Goal: Task Accomplishment & Management: Manage account settings

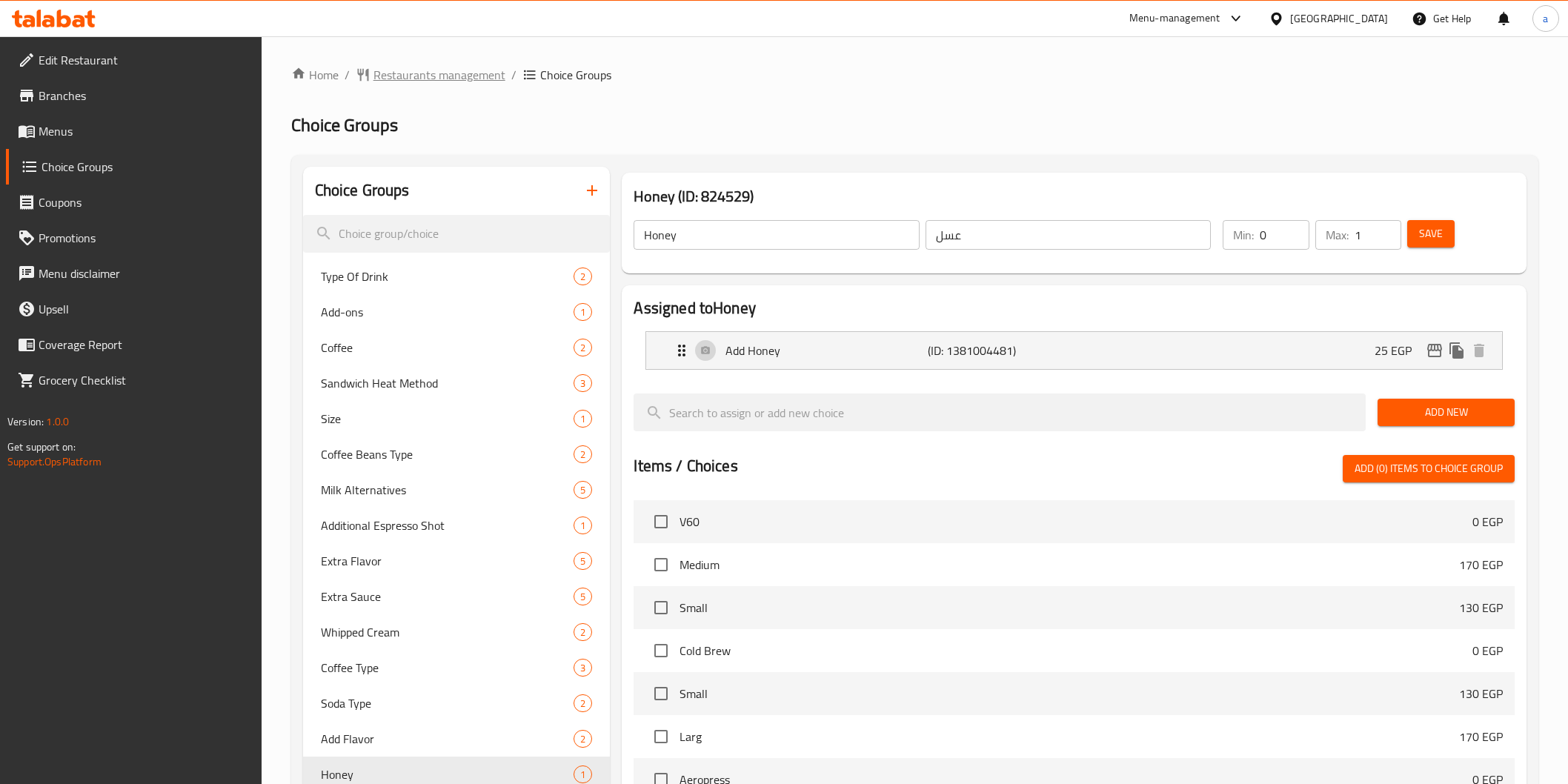
scroll to position [13, 0]
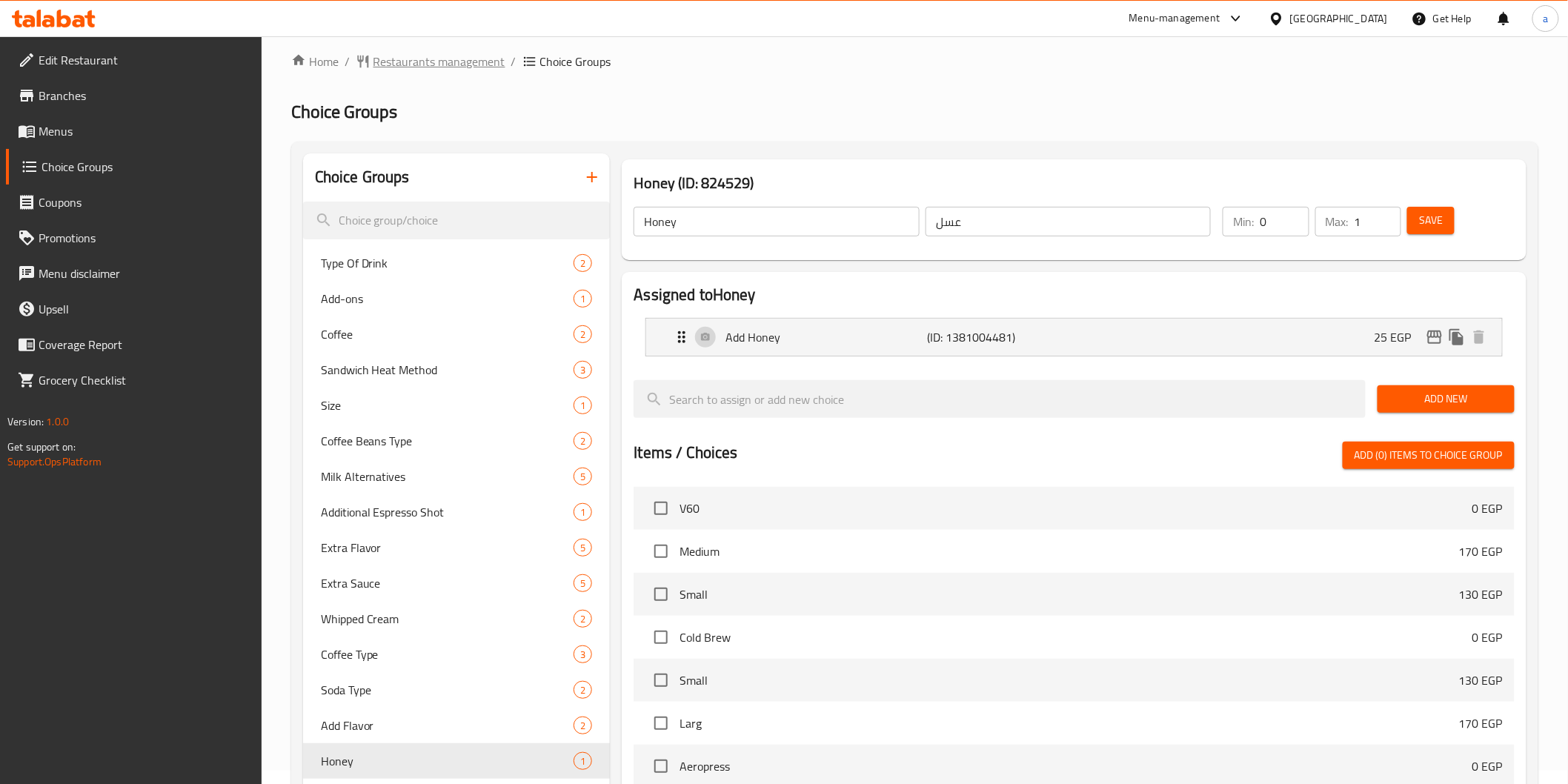
click at [427, 63] on span "Restaurants management" at bounding box center [439, 62] width 132 height 18
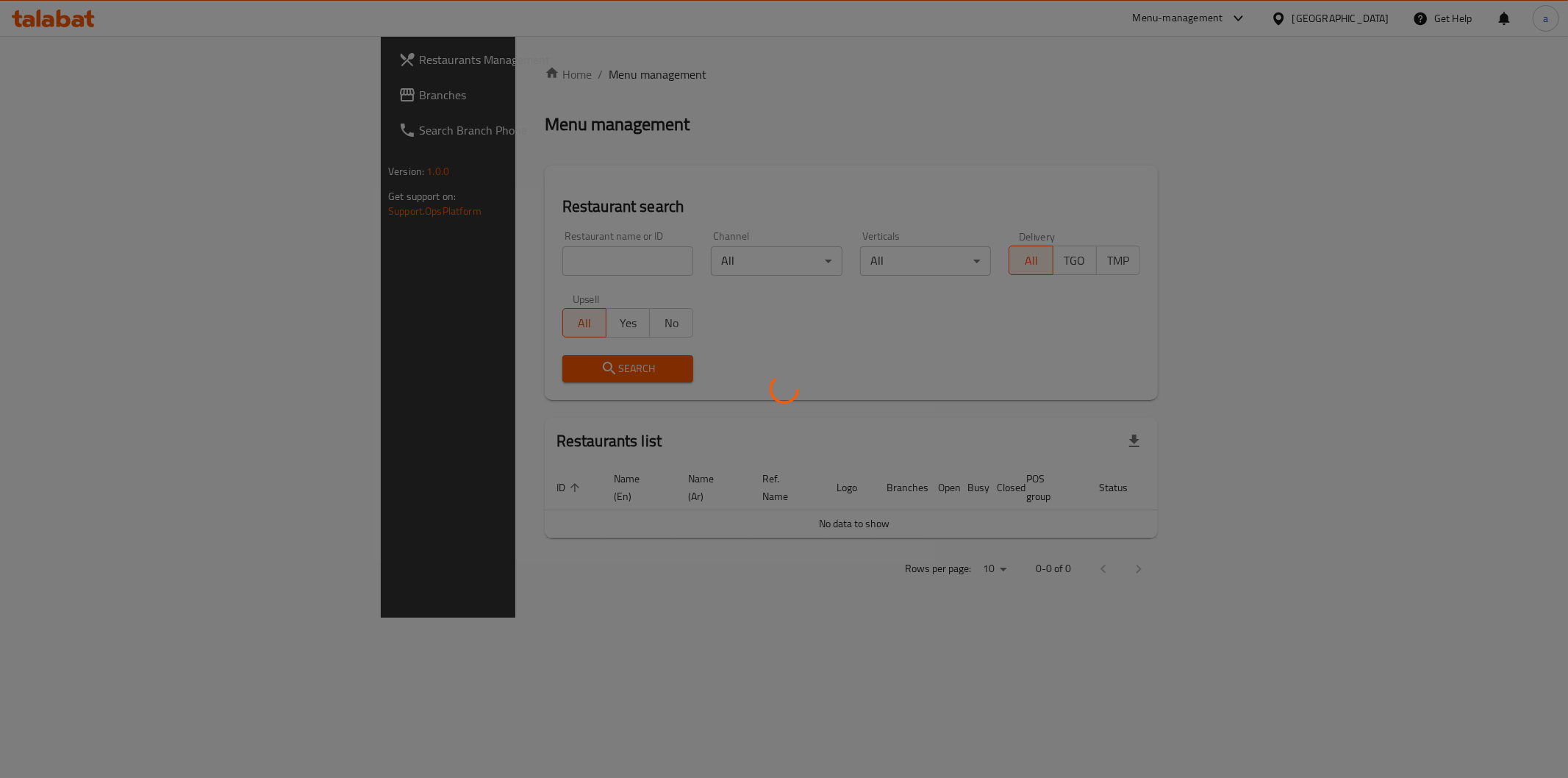
click at [74, 102] on div at bounding box center [784, 389] width 1568 height 778
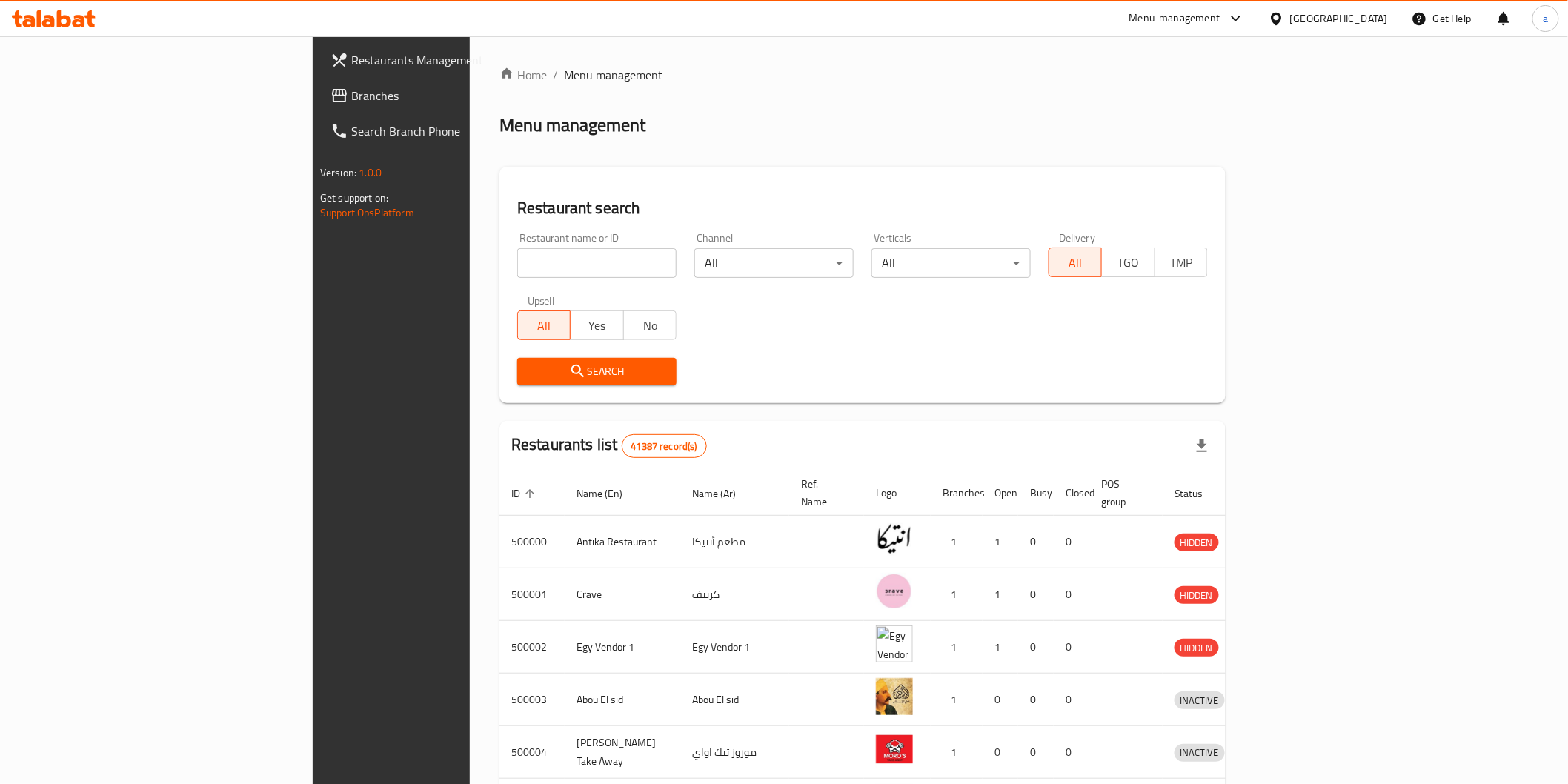
click at [1367, 28] on div "[GEOGRAPHIC_DATA]" at bounding box center [1328, 19] width 143 height 36
click at [1363, 21] on div "[GEOGRAPHIC_DATA]" at bounding box center [1339, 18] width 97 height 16
click at [1219, 219] on div "Jordan" at bounding box center [1277, 217] width 222 height 34
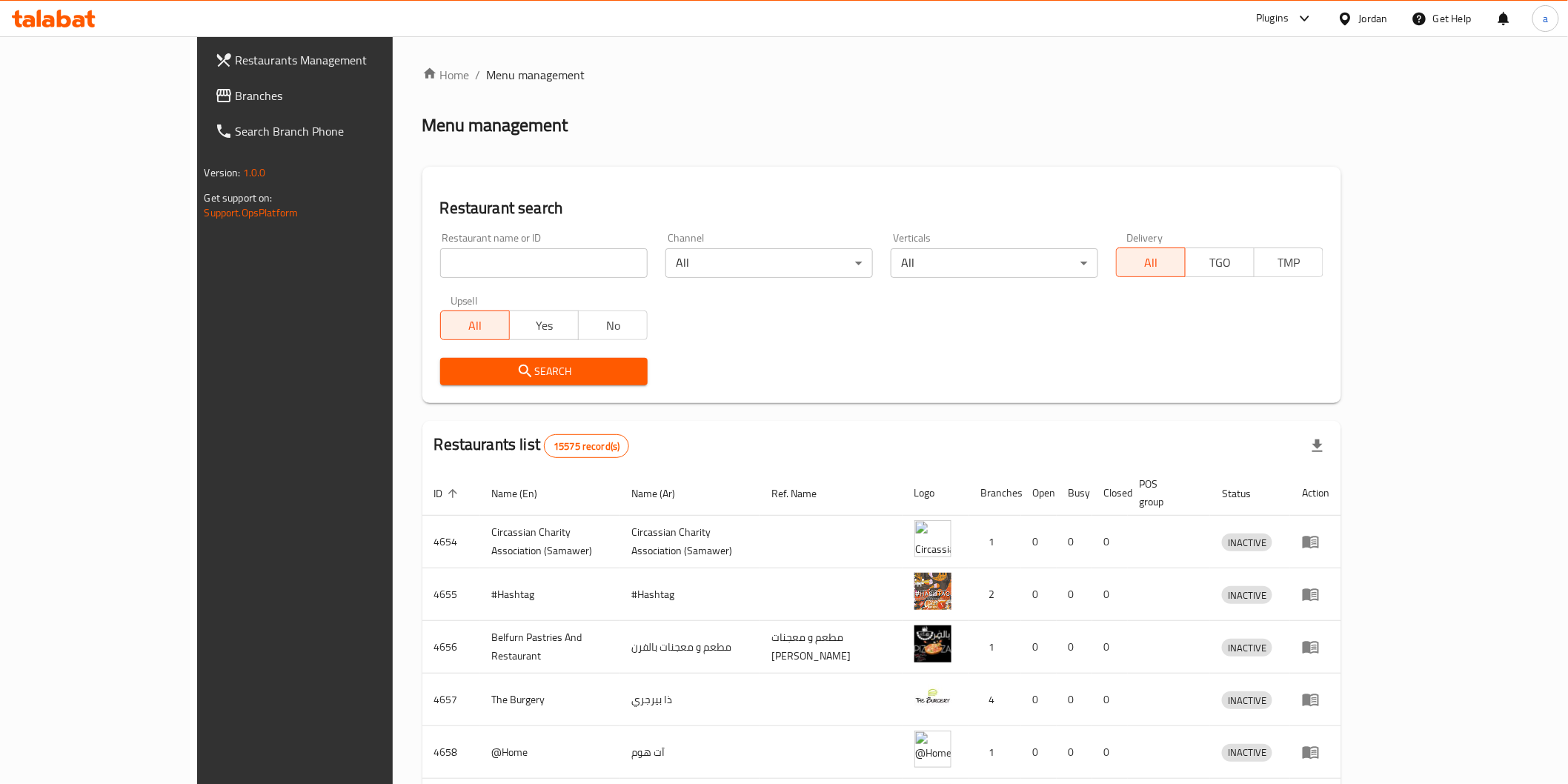
click at [203, 109] on link "Branches" at bounding box center [330, 95] width 255 height 36
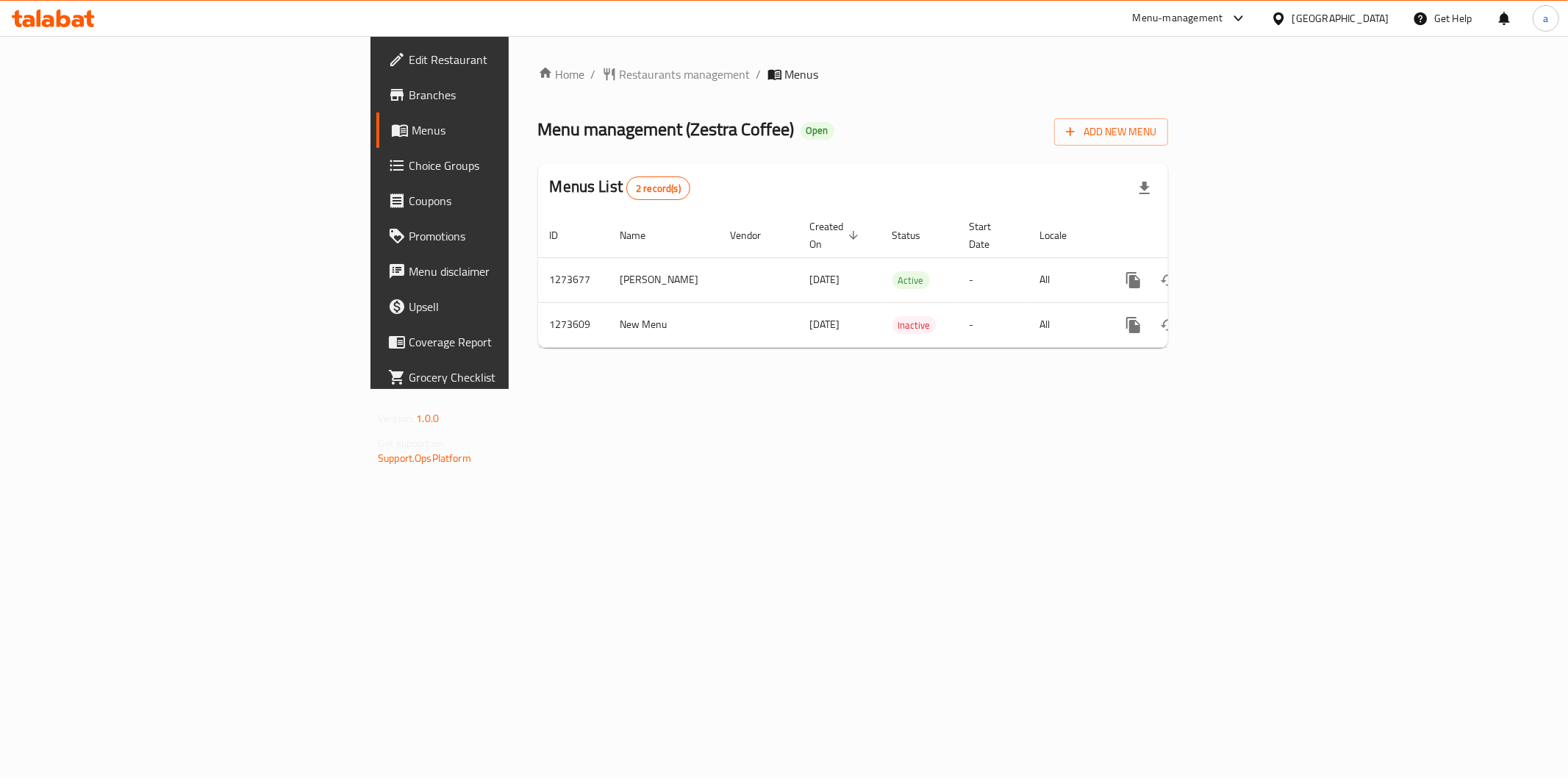
click at [409, 175] on span "Choice Groups" at bounding box center [514, 166] width 212 height 18
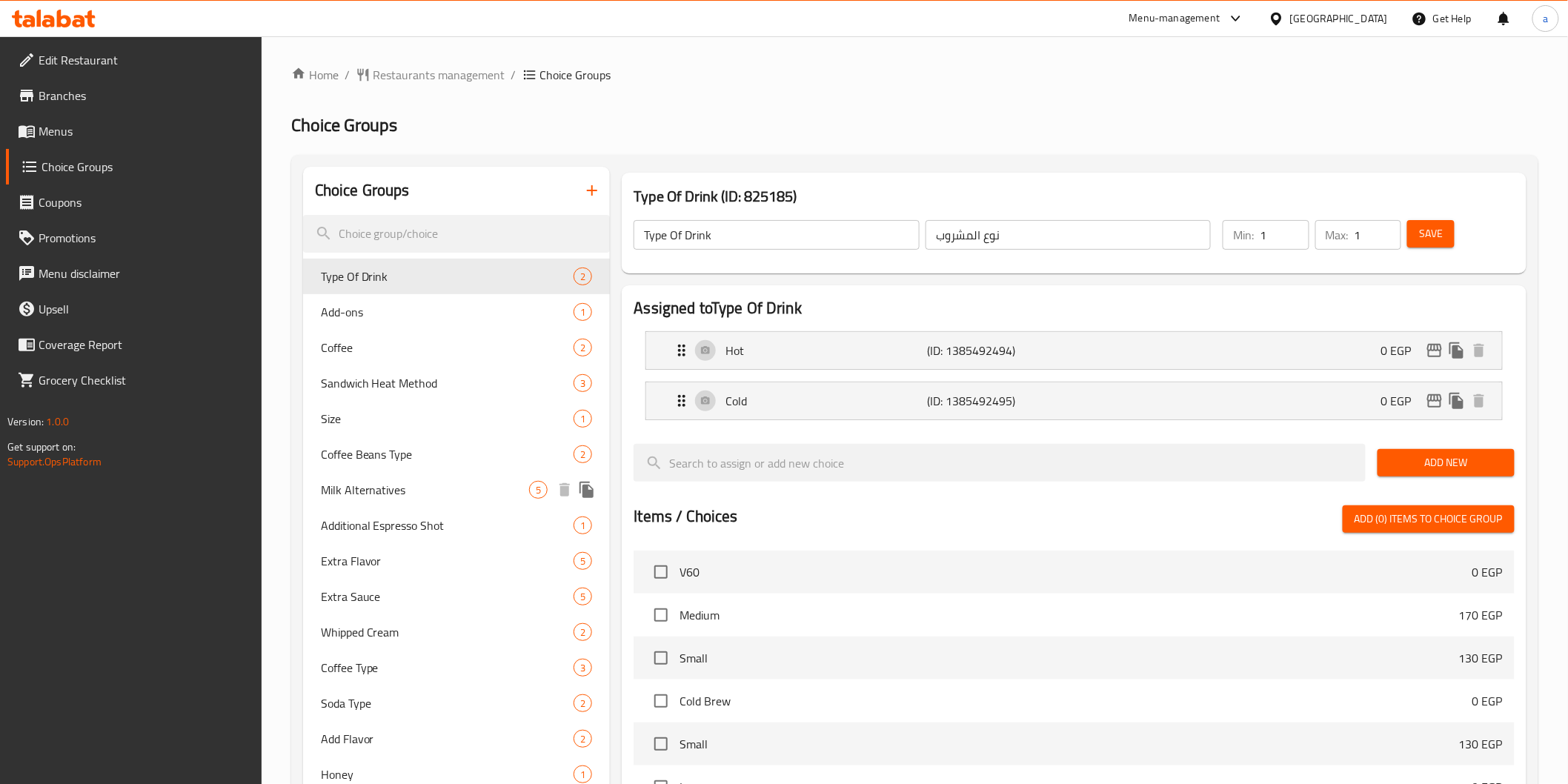
click at [349, 490] on span "Milk Alternatives" at bounding box center [425, 490] width 209 height 18
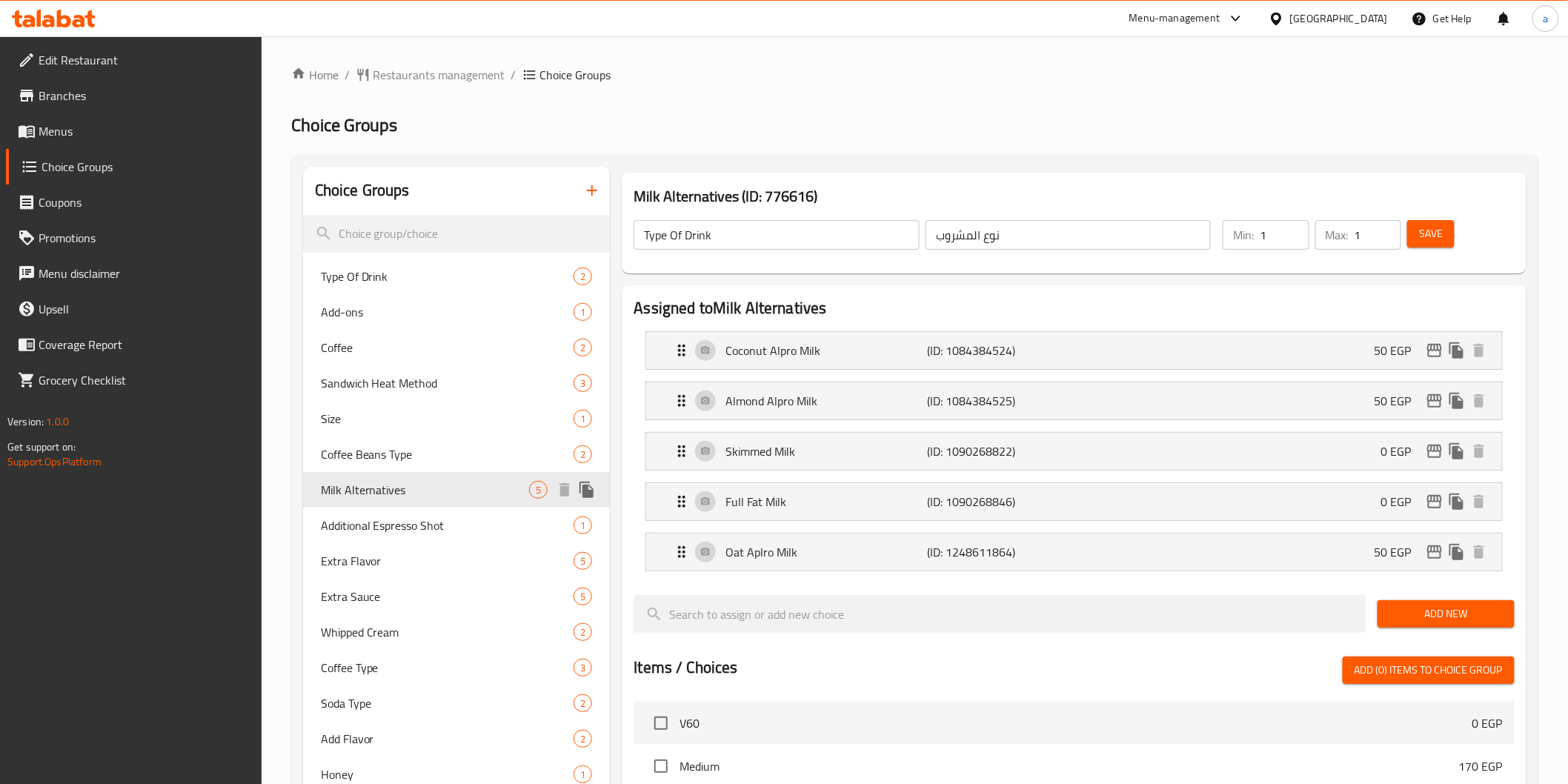
type input "Milk Alternatives"
type input "بدائل الحليب"
click at [945, 64] on div "Home / Restaurants management / Choice Groups Choice Groups Choice Groups Type …" at bounding box center [914, 684] width 1306 height 1294
click at [372, 565] on span "Extra Flavor" at bounding box center [425, 561] width 209 height 18
type input "Extra Flavor"
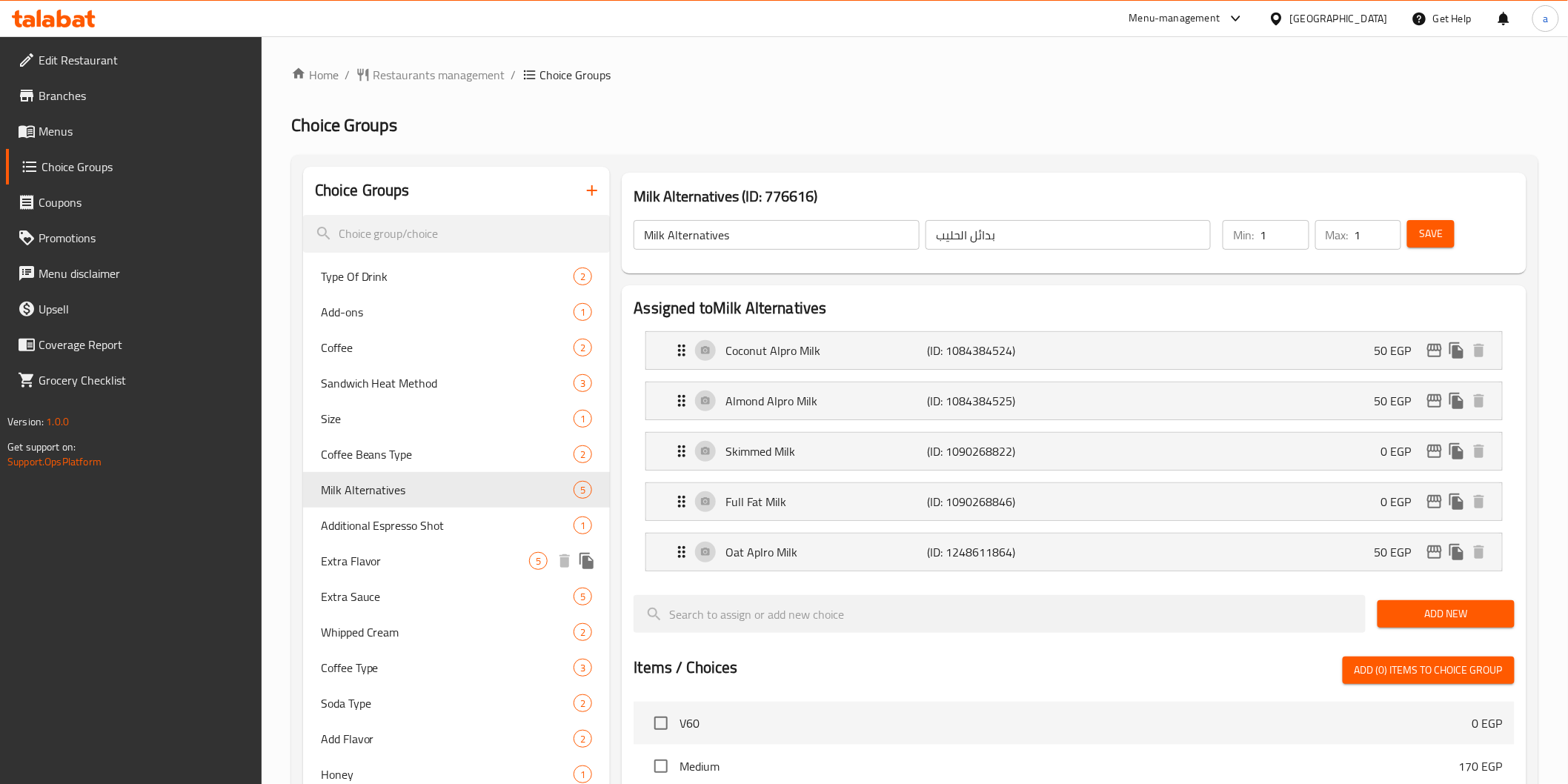
type input "نكهة اضافية"
type input "0"
type input "4"
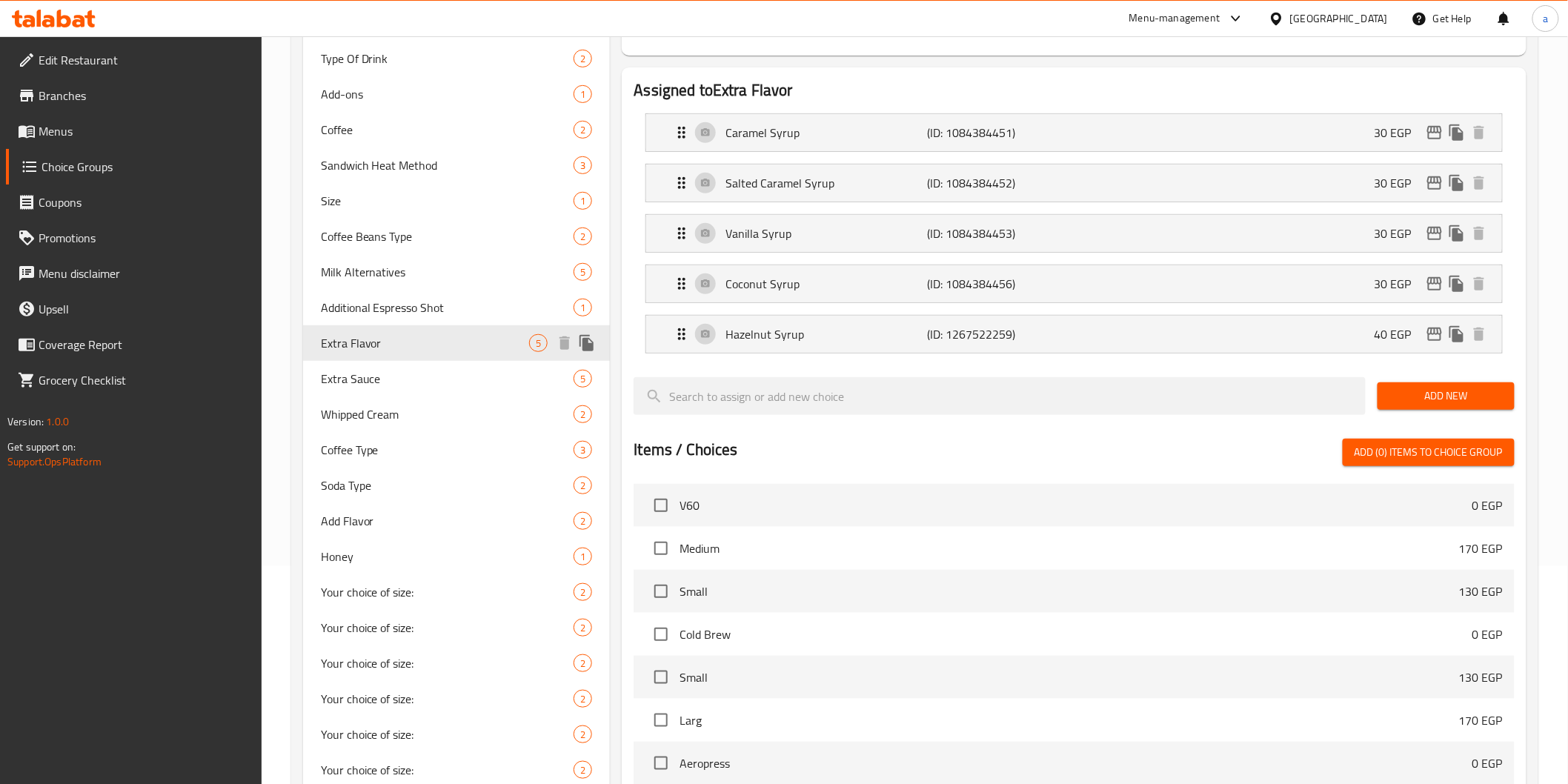
scroll to position [216, 0]
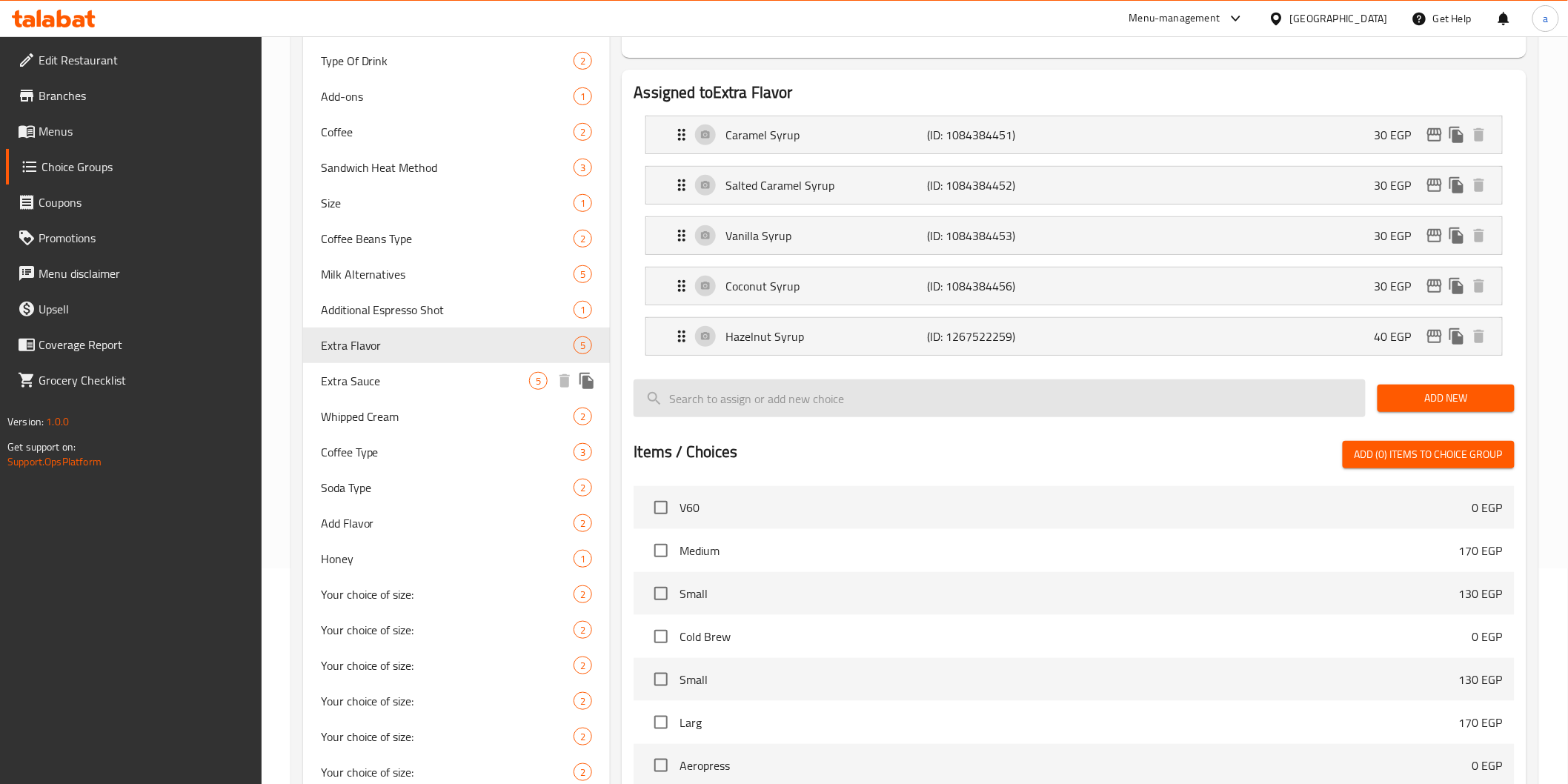
drag, startPoint x: 378, startPoint y: 390, endPoint x: 687, endPoint y: 380, distance: 309.2
click at [378, 390] on div "Extra Sauce 5" at bounding box center [457, 382] width 308 height 36
type input "Extra Sauce"
type input "صوص اضافي"
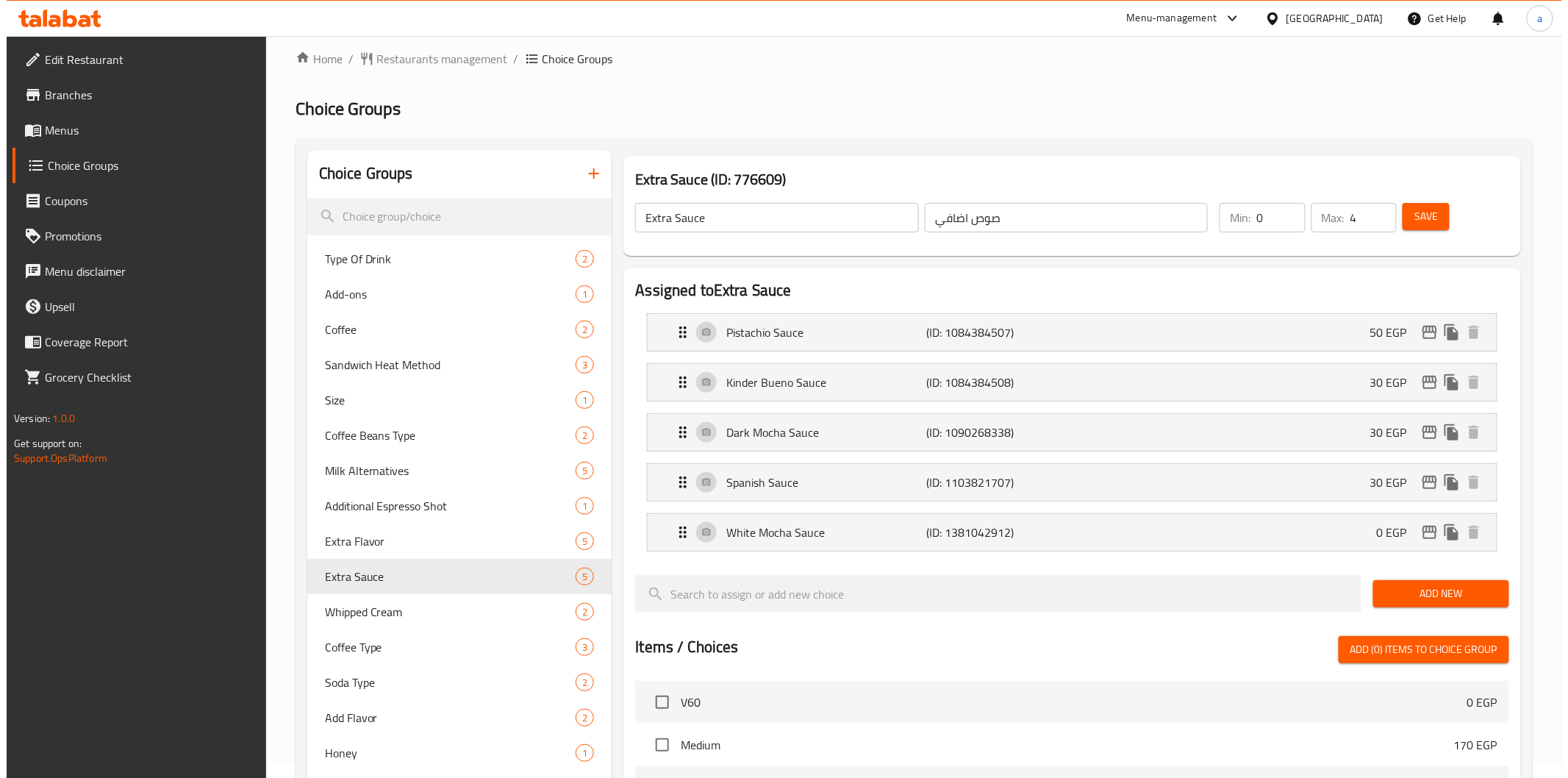
scroll to position [0, 0]
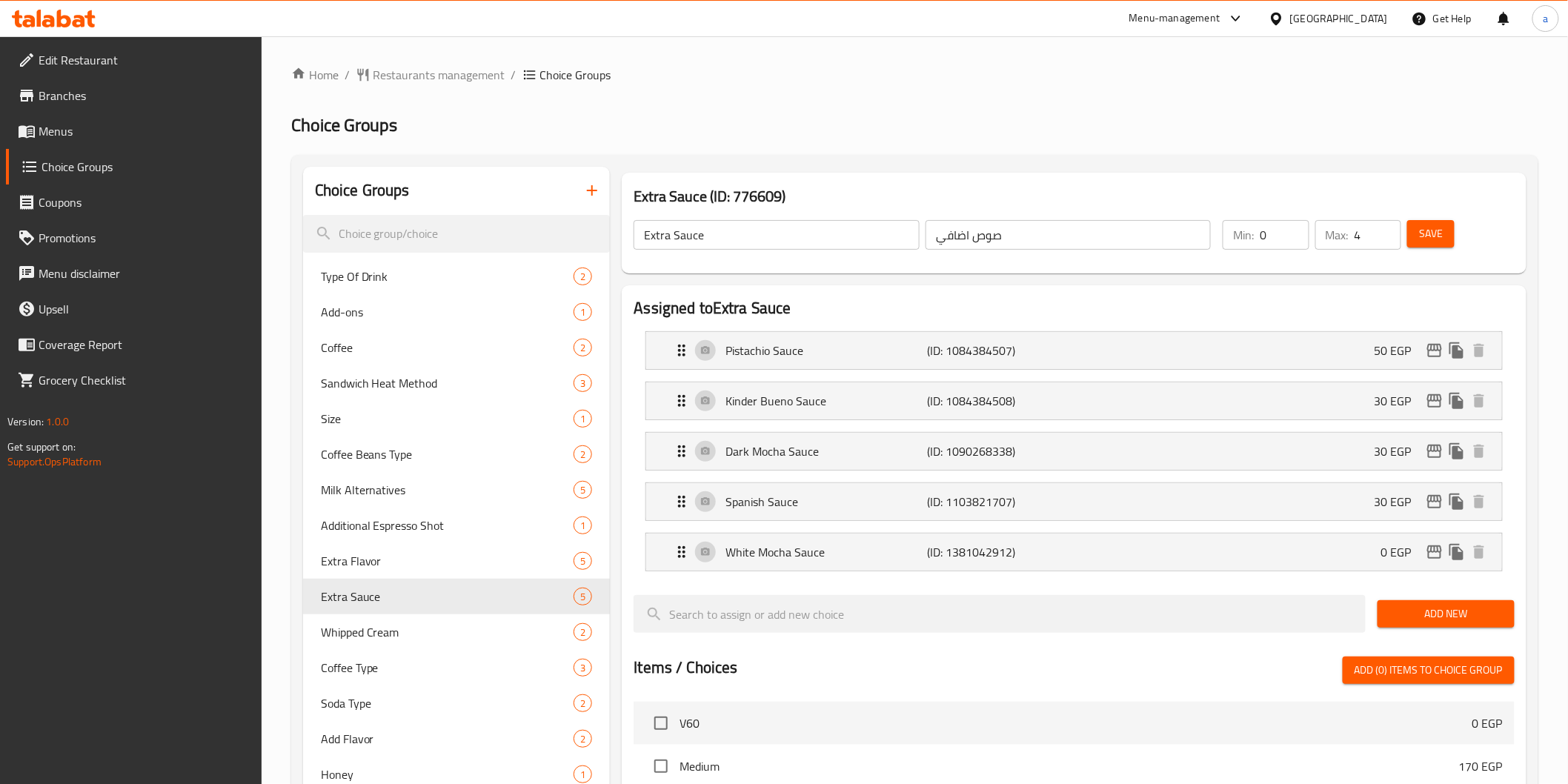
click at [1014, 24] on div "Menu-management Egypt Get Help a" at bounding box center [784, 19] width 1568 height 36
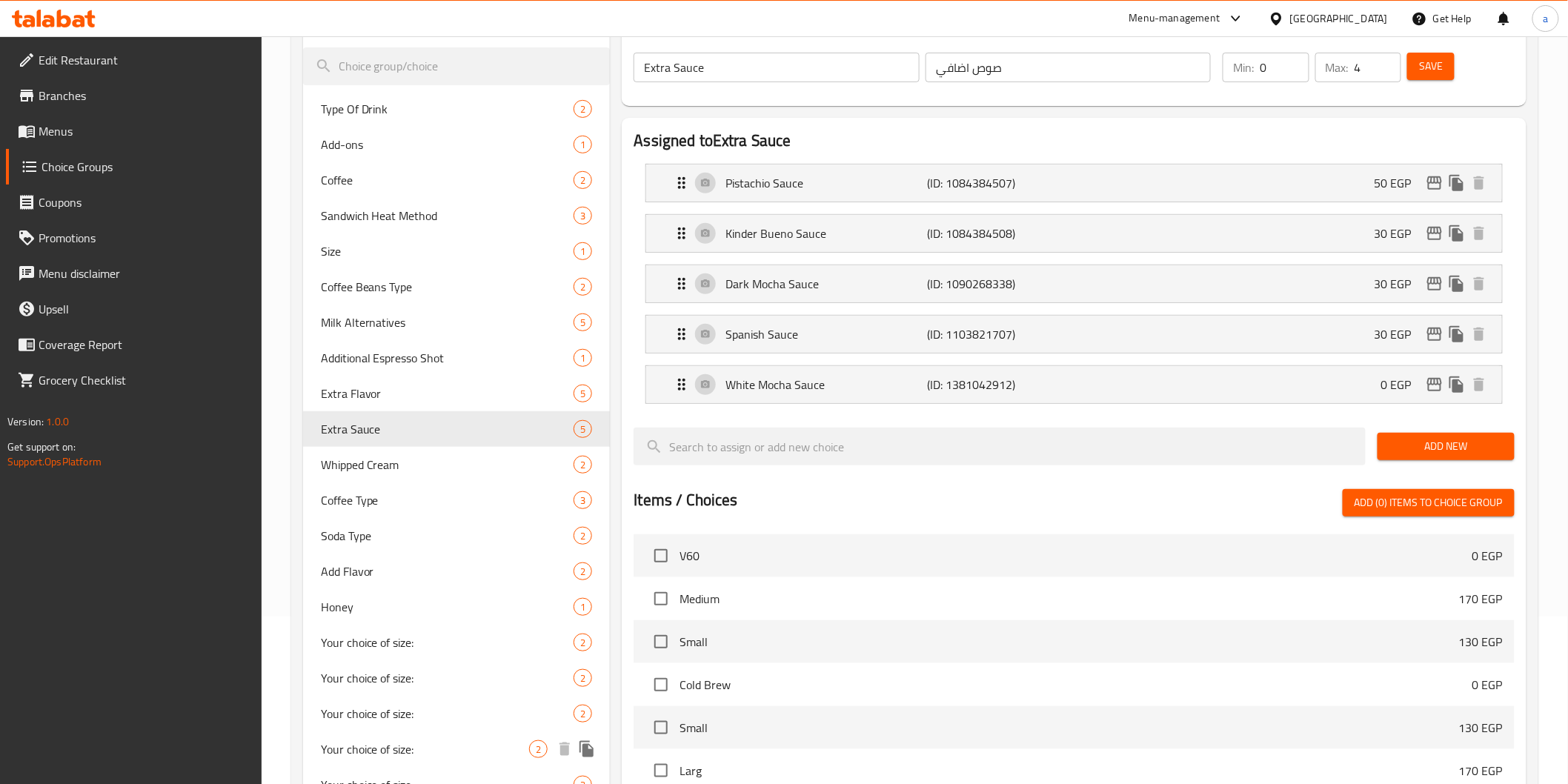
scroll to position [381, 0]
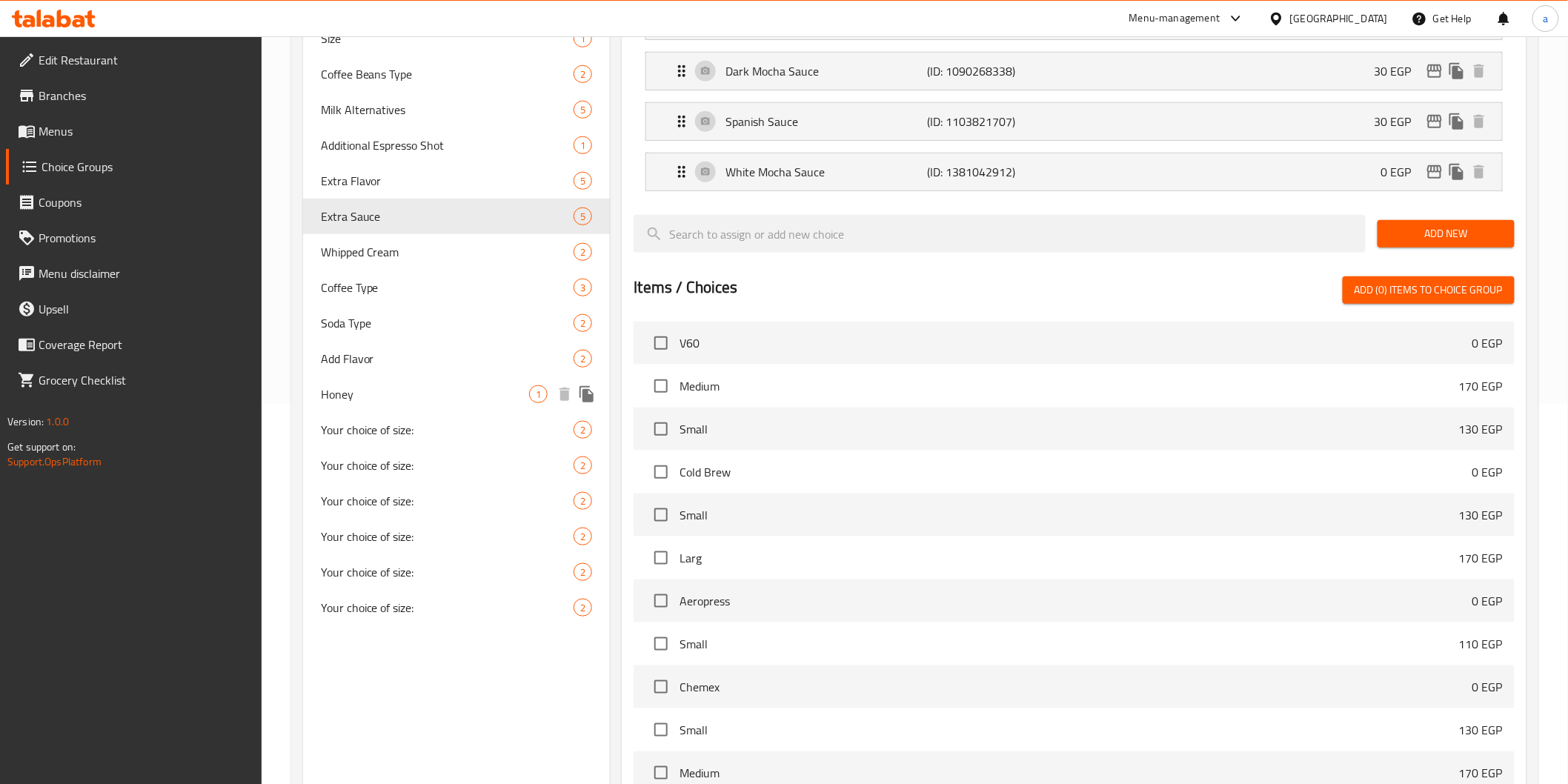
click at [372, 395] on span "Honey" at bounding box center [425, 394] width 209 height 18
type input "Honey"
type input "عسل"
type input "1"
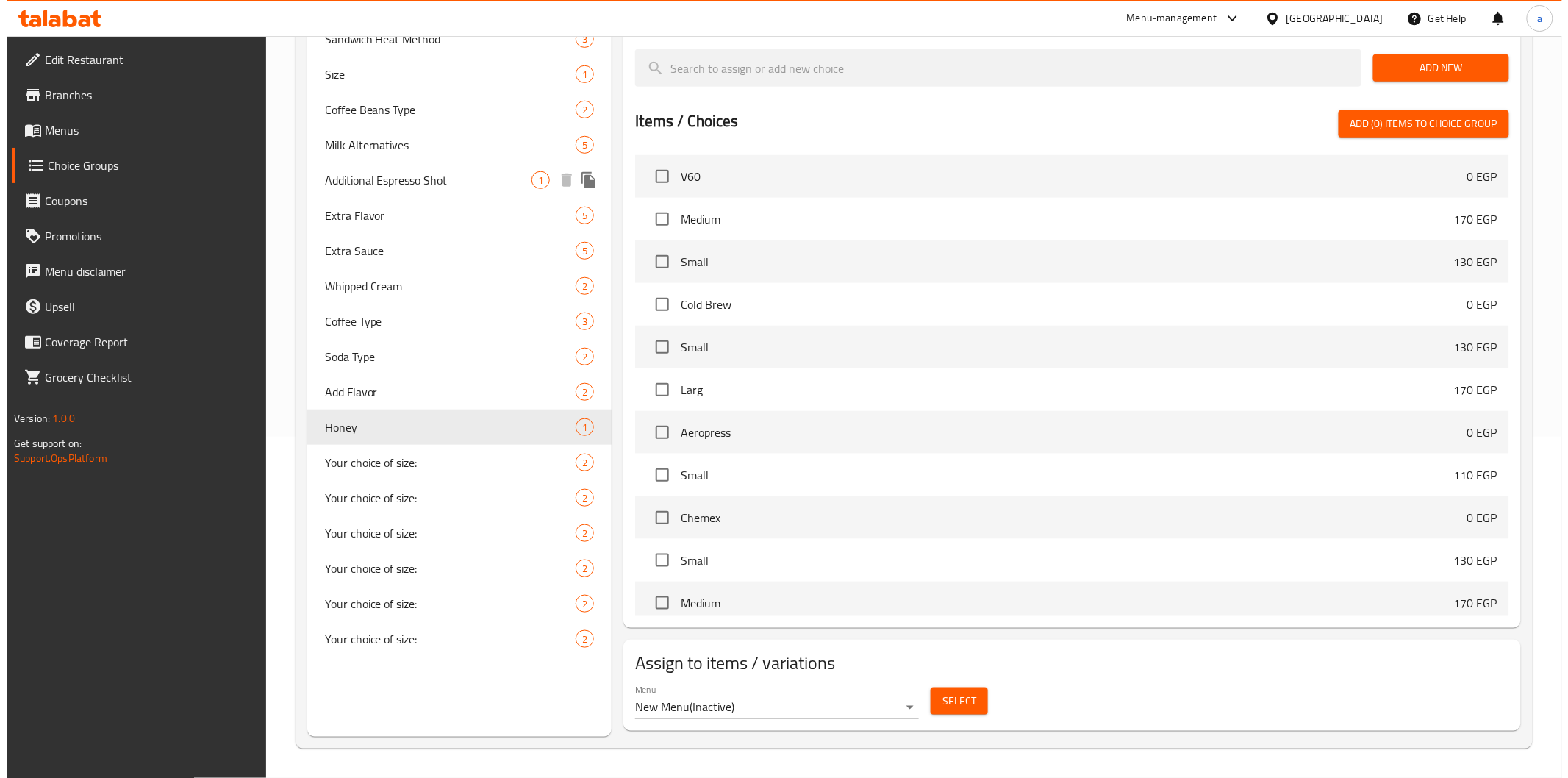
scroll to position [0, 0]
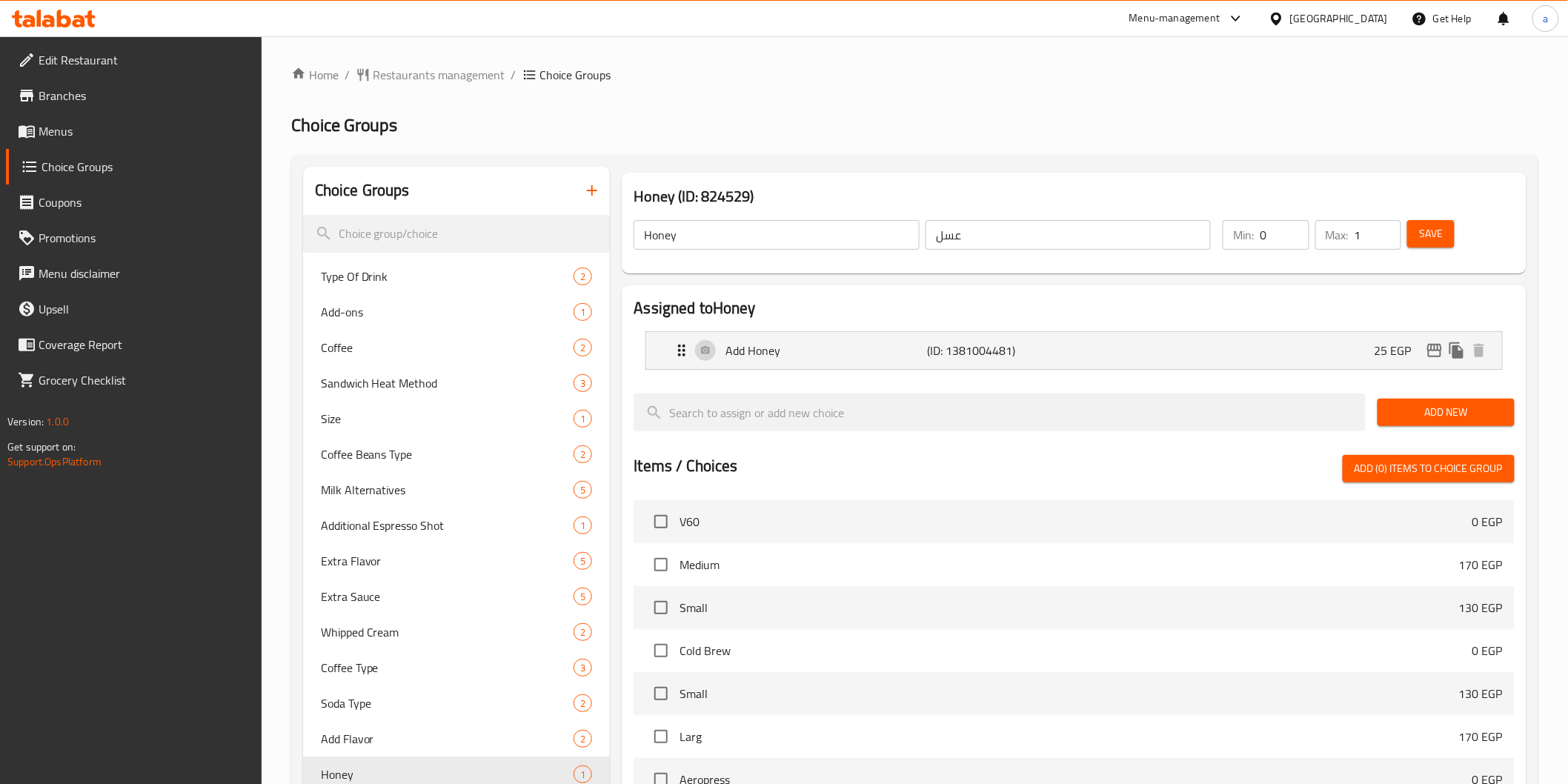
click at [971, 106] on div "Home / Restaurants management / Choice Groups Choice Groups Choice Groups Type …" at bounding box center [915, 581] width 1247 height 1032
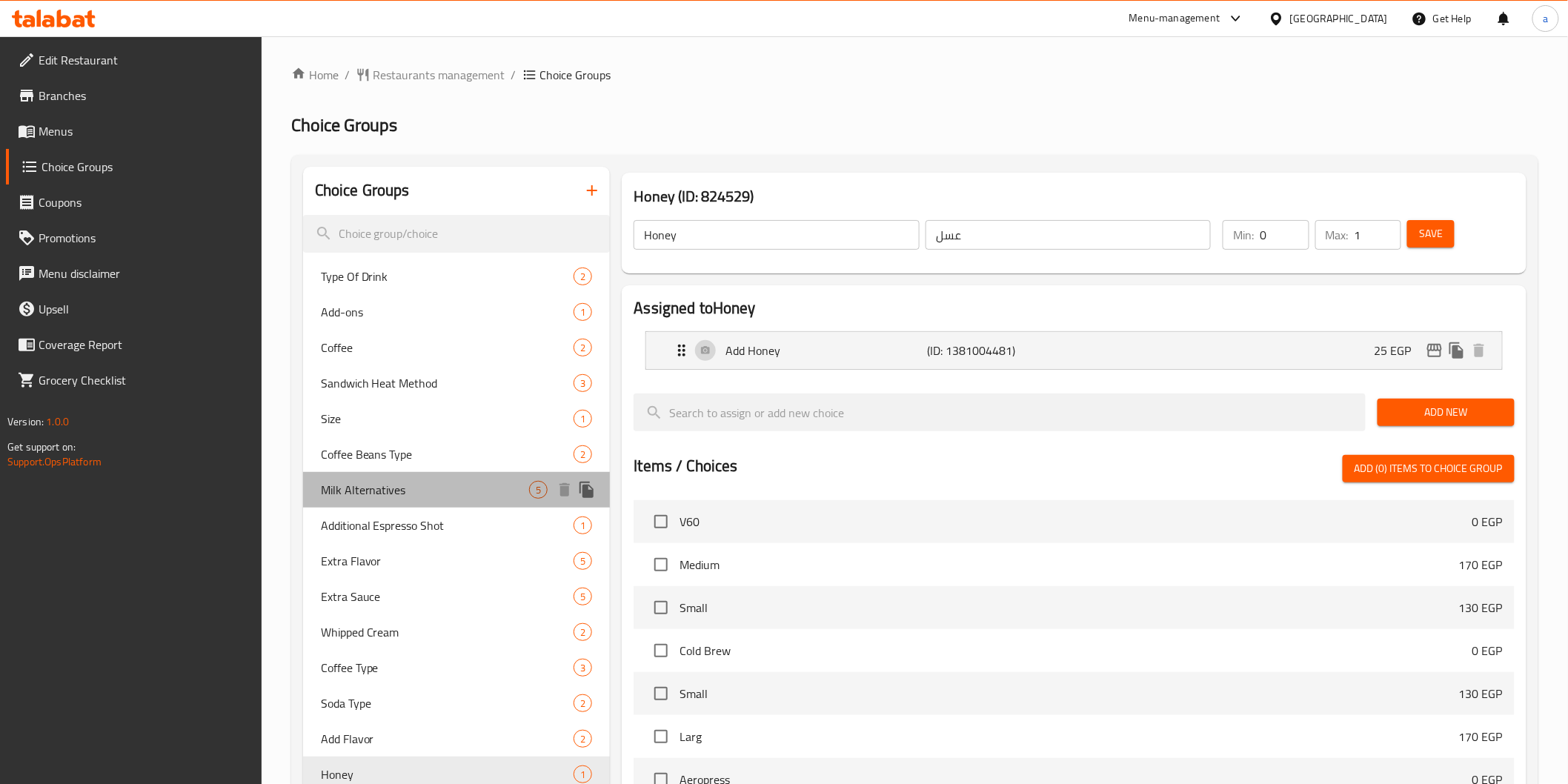
click at [385, 506] on div "Milk Alternatives 5" at bounding box center [457, 490] width 308 height 36
type input "Milk Alternatives"
type input "بدائل الحليب"
type input "1"
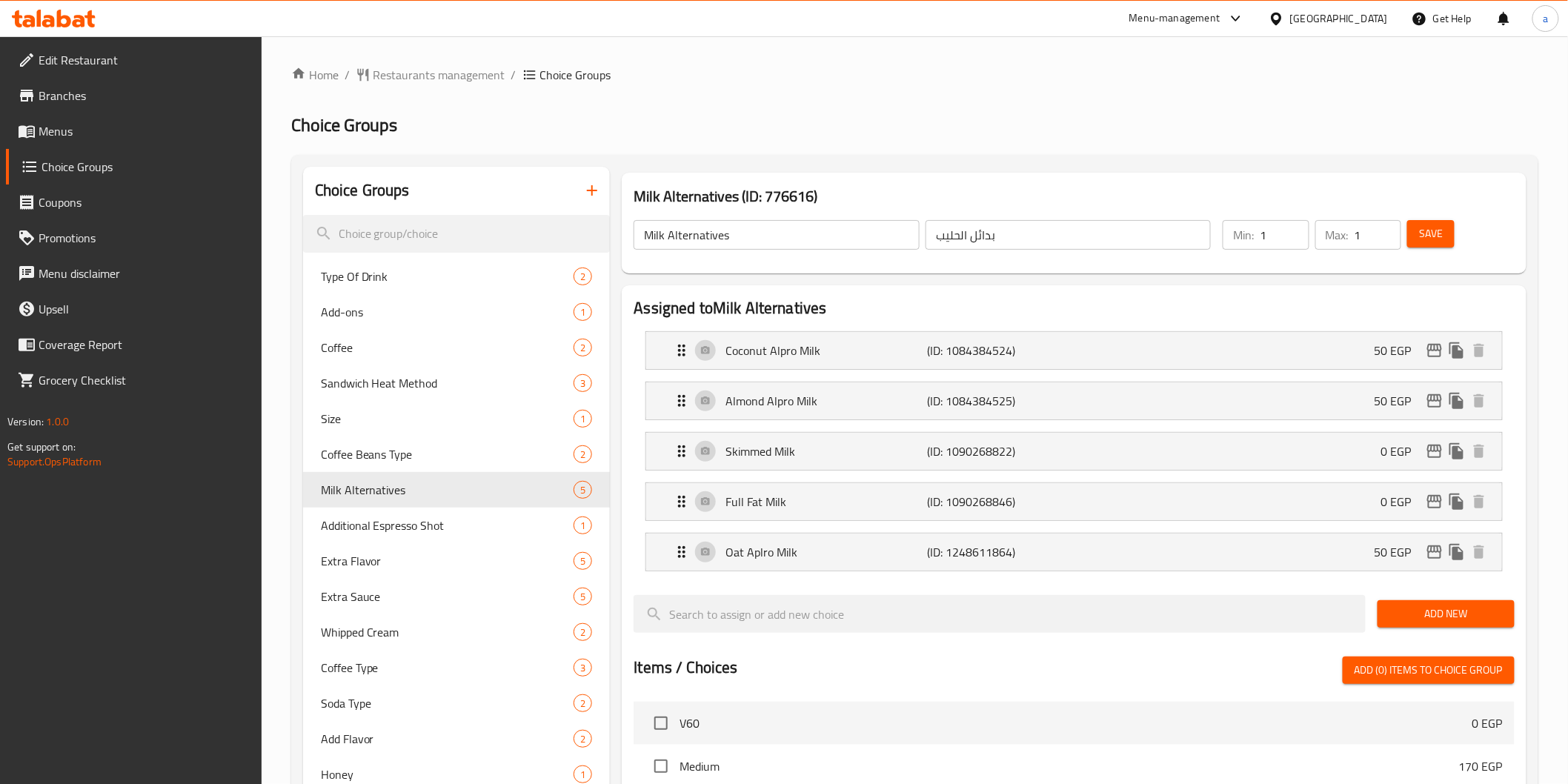
click at [1099, 102] on div "Home / Restaurants management / Choice Groups Choice Groups Choice Groups Type …" at bounding box center [915, 683] width 1247 height 1234
click at [374, 564] on span "Extra Flavor" at bounding box center [425, 561] width 209 height 18
type input "Extra Flavor"
type input "نكهة اضافية"
type input "0"
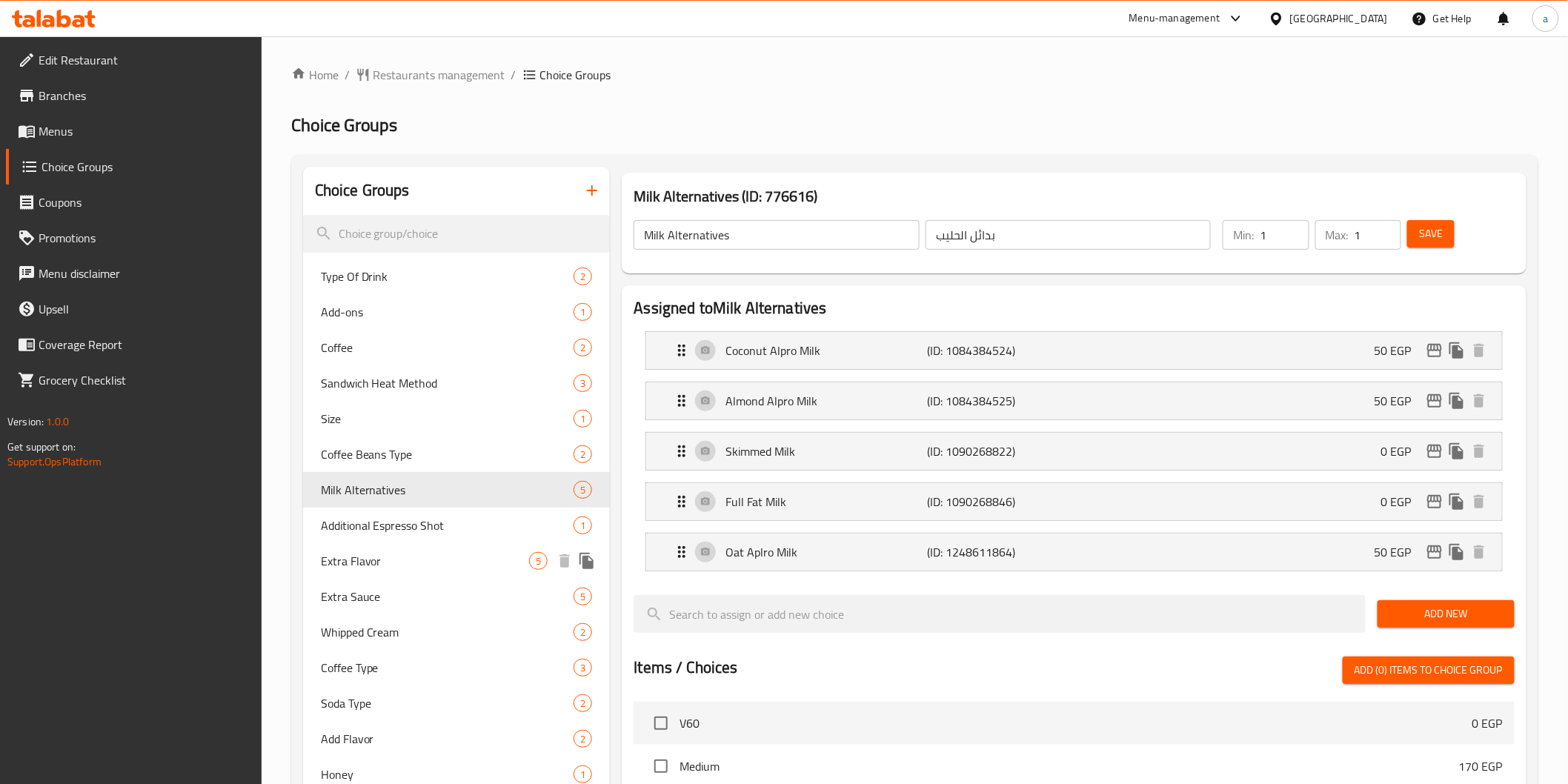
type input "4"
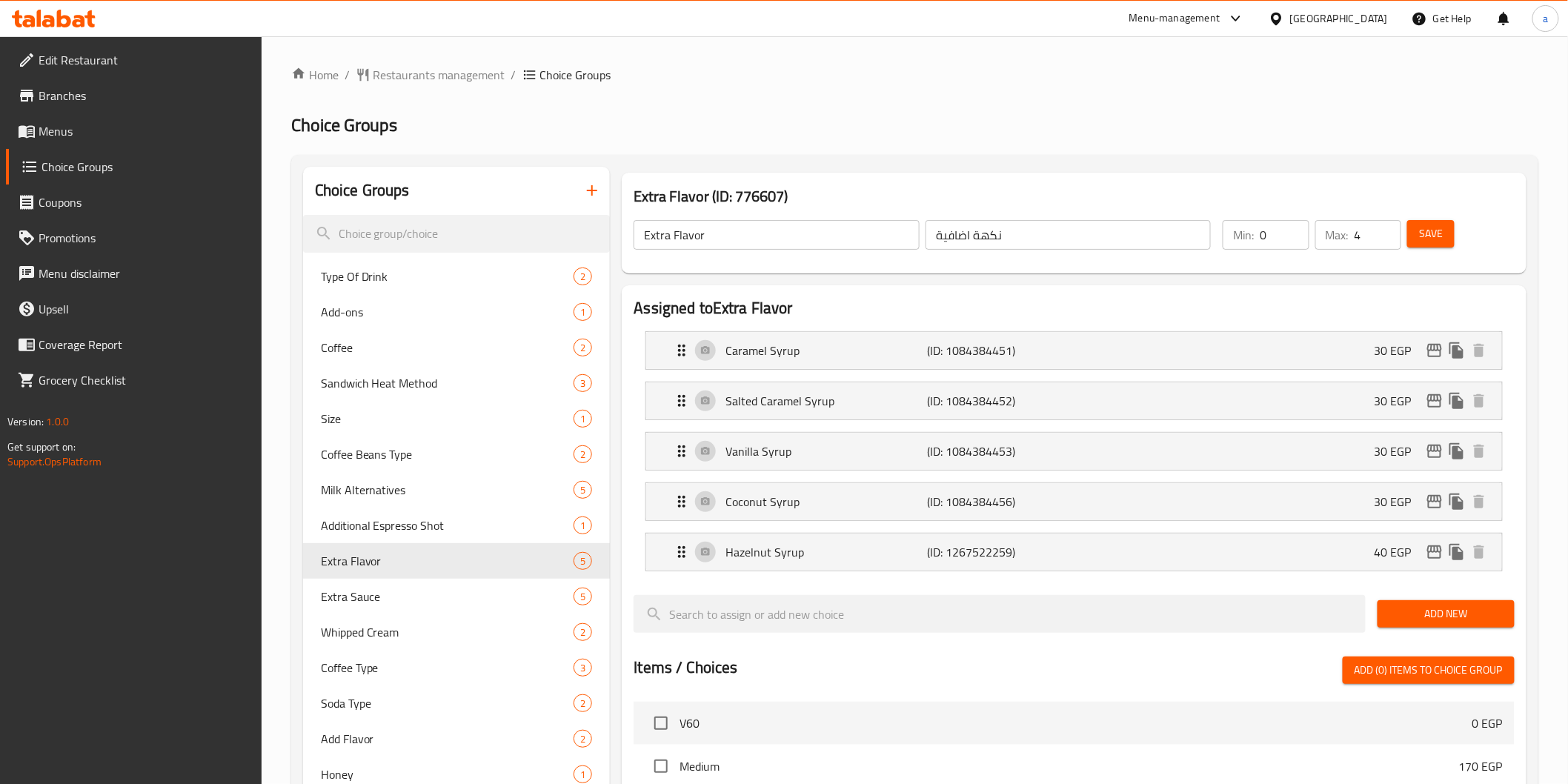
click at [951, 102] on div "Home / Restaurants management / Choice Groups Choice Groups Choice Groups Type …" at bounding box center [915, 683] width 1247 height 1234
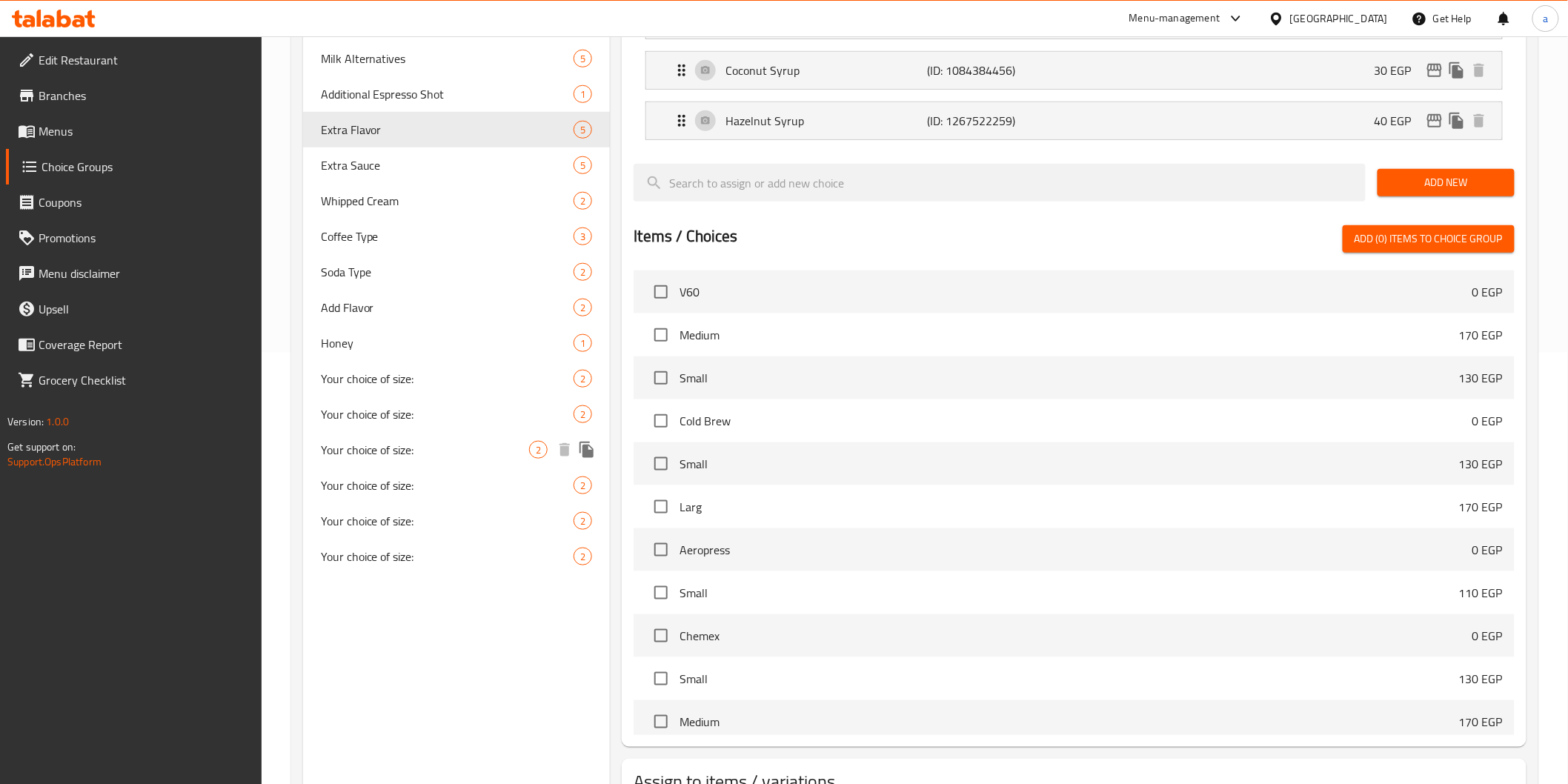
scroll to position [298, 0]
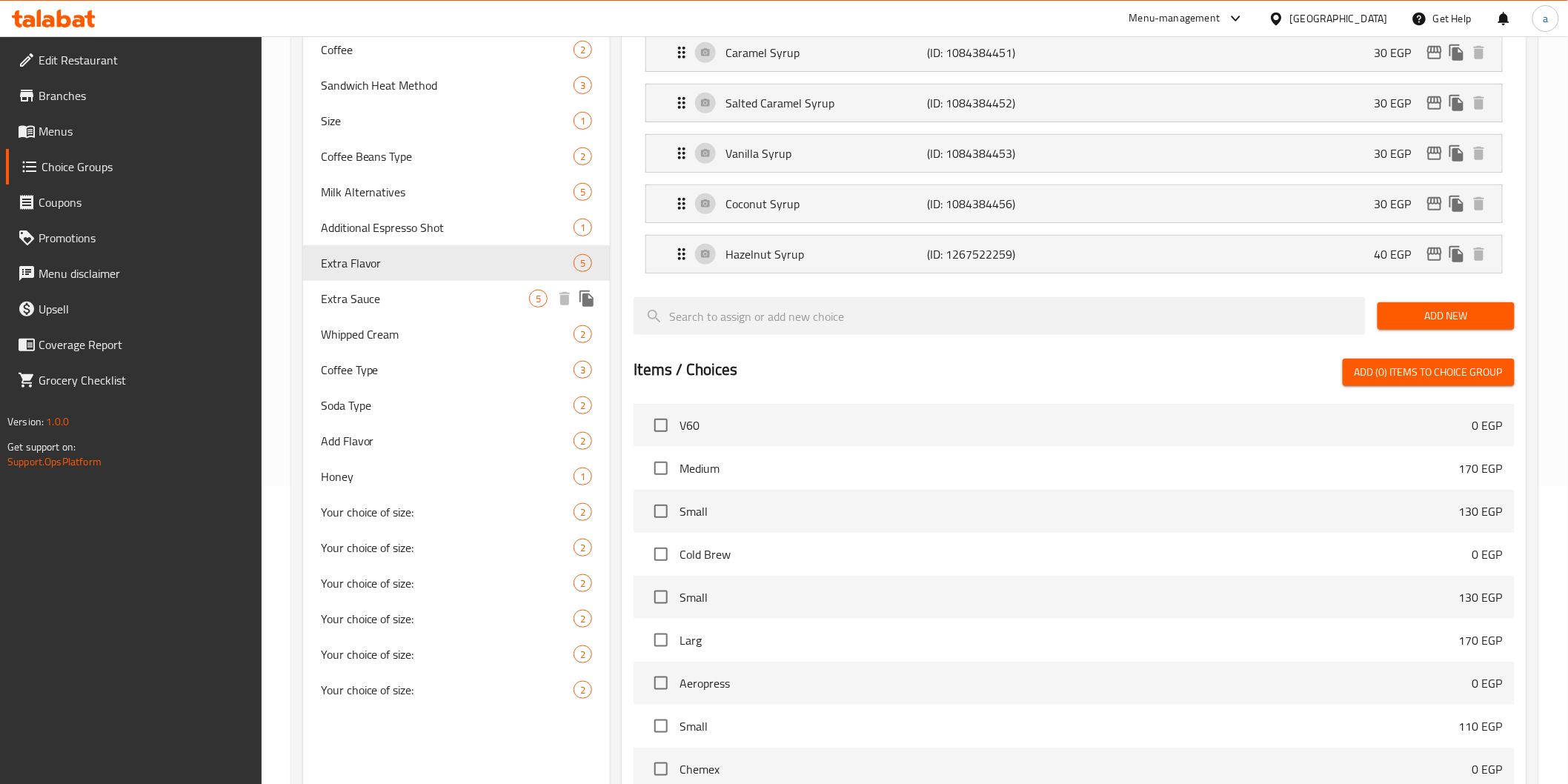
drag, startPoint x: 369, startPoint y: 301, endPoint x: 760, endPoint y: 442, distance: 415.6
click at [369, 301] on span "Extra Sauce" at bounding box center [425, 299] width 209 height 18
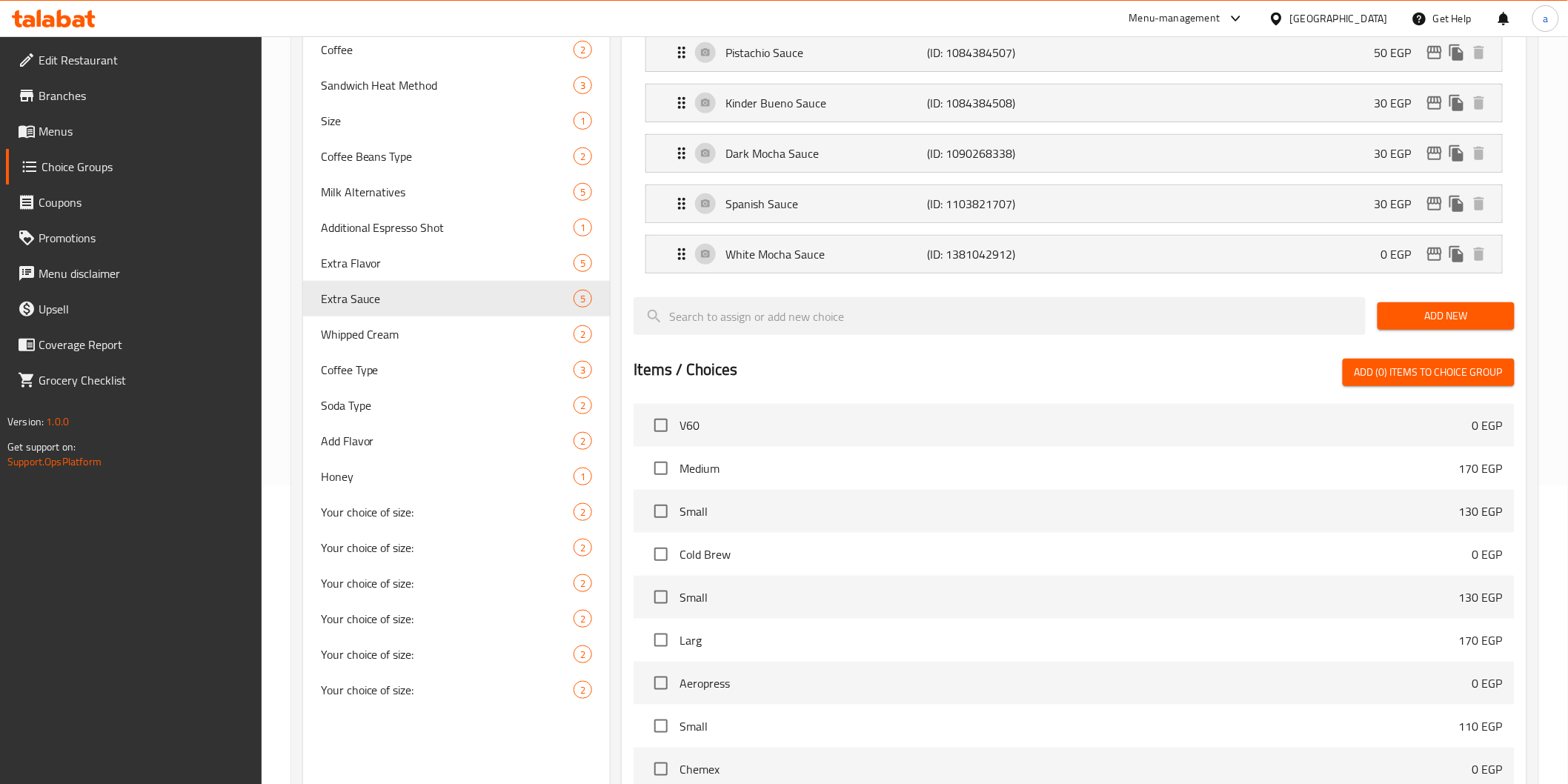
type input "Extra Sauce"
type input "صوص اضافي"
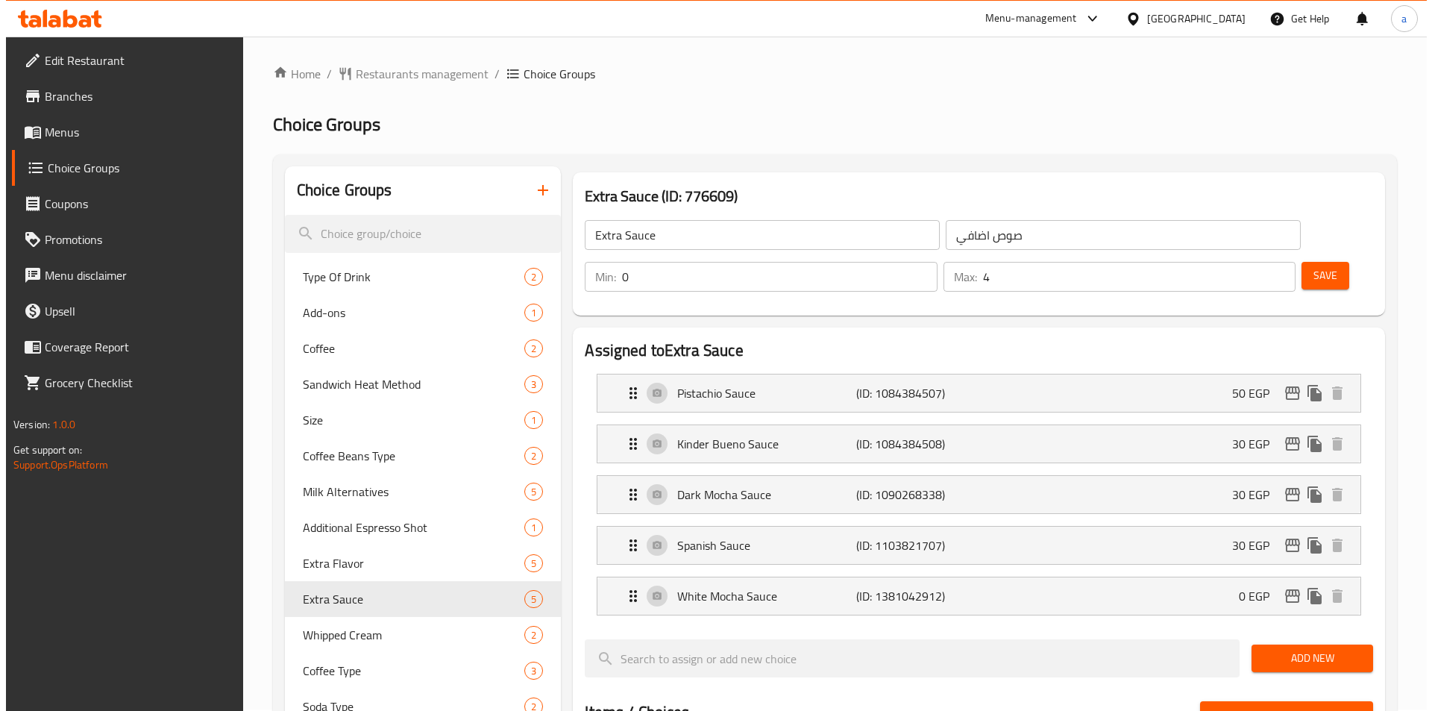
scroll to position [0, 0]
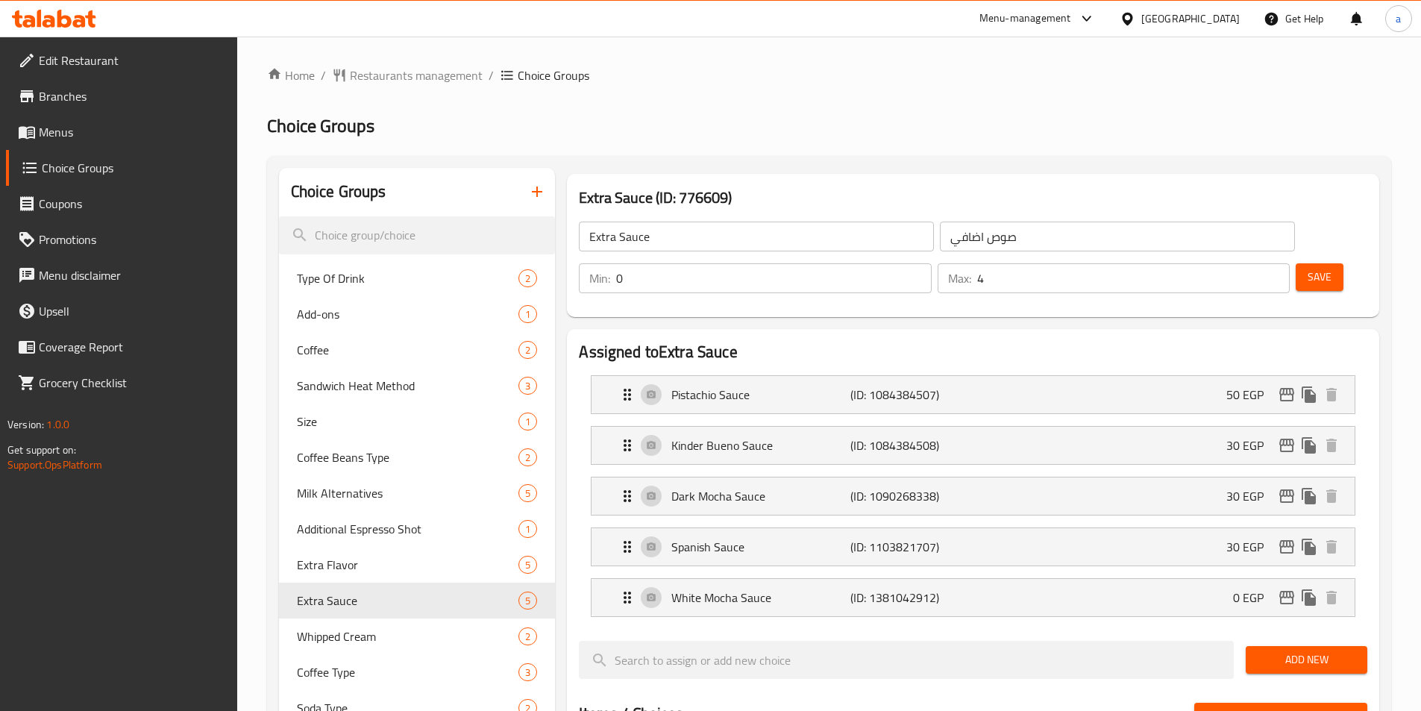
click at [823, 142] on div "Home / Restaurants management / Choice Groups Choice Groups Choice Groups Type …" at bounding box center [829, 684] width 1124 height 1237
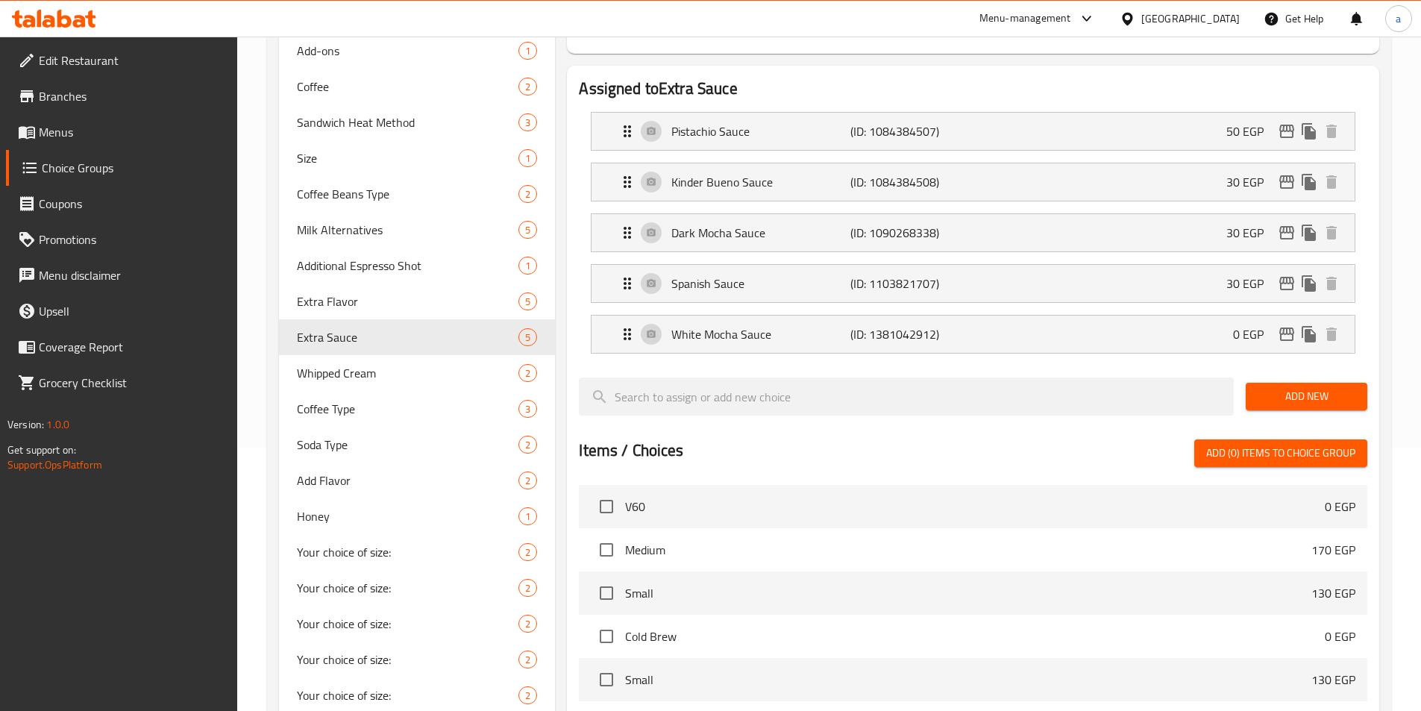
scroll to position [133, 0]
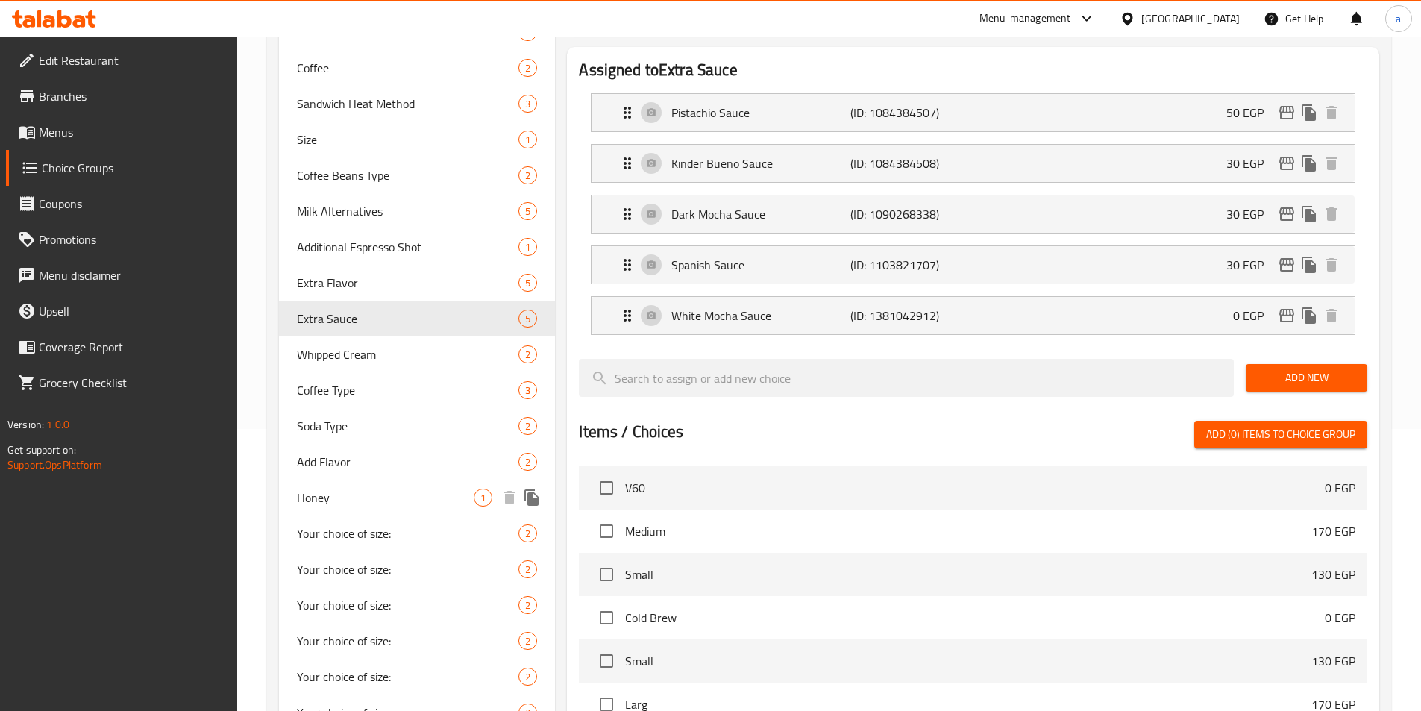
click at [329, 504] on span "Honey" at bounding box center [386, 498] width 178 height 18
type input "Honey"
type input "عسل"
type input "1"
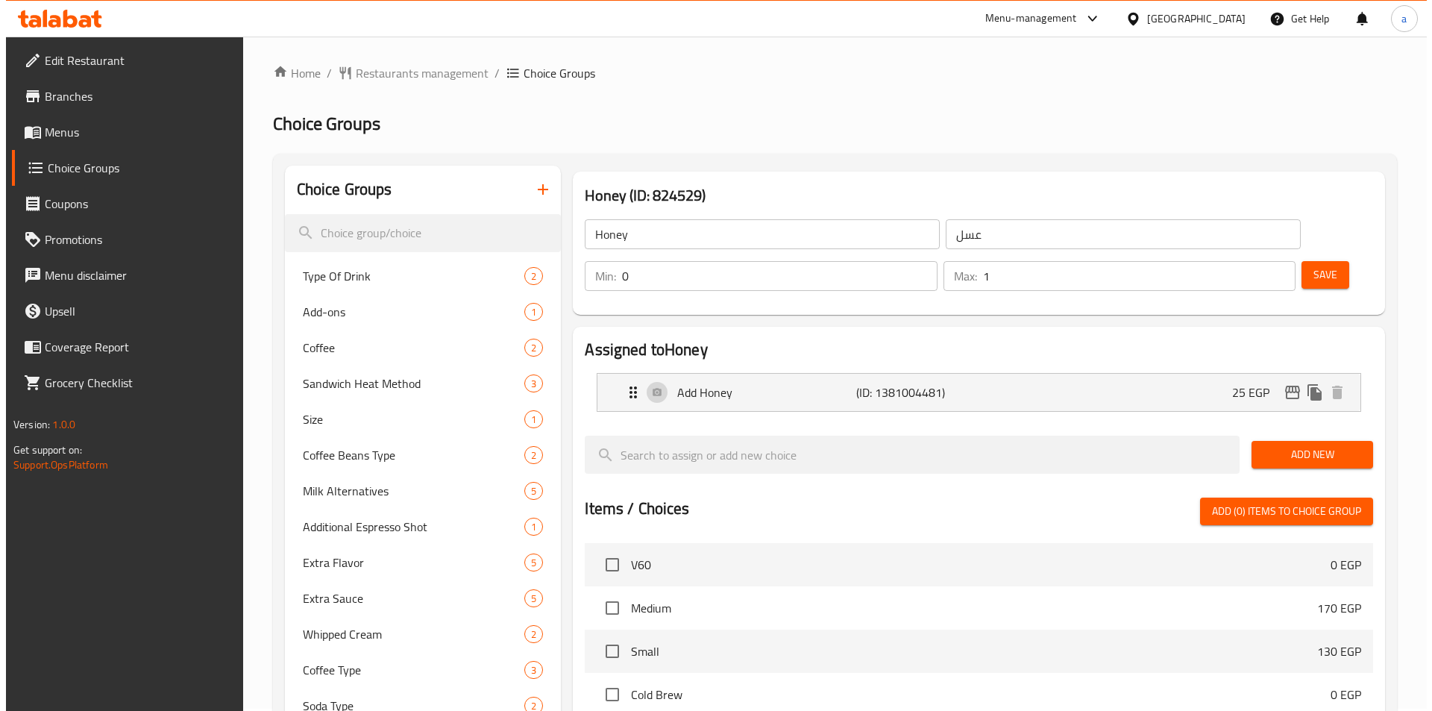
scroll to position [0, 0]
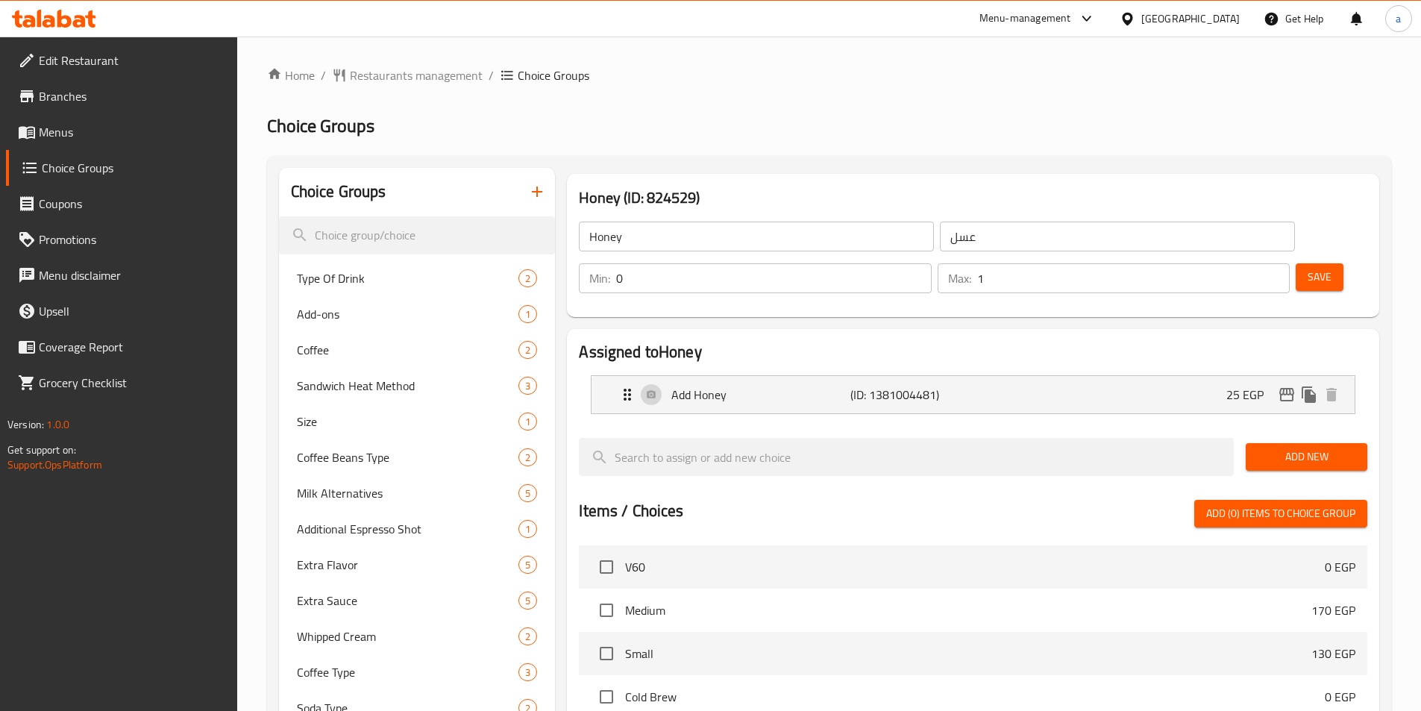
click at [861, 143] on div "Home / Restaurants management / Choice Groups Choice Groups Choice Groups Type …" at bounding box center [829, 583] width 1124 height 1034
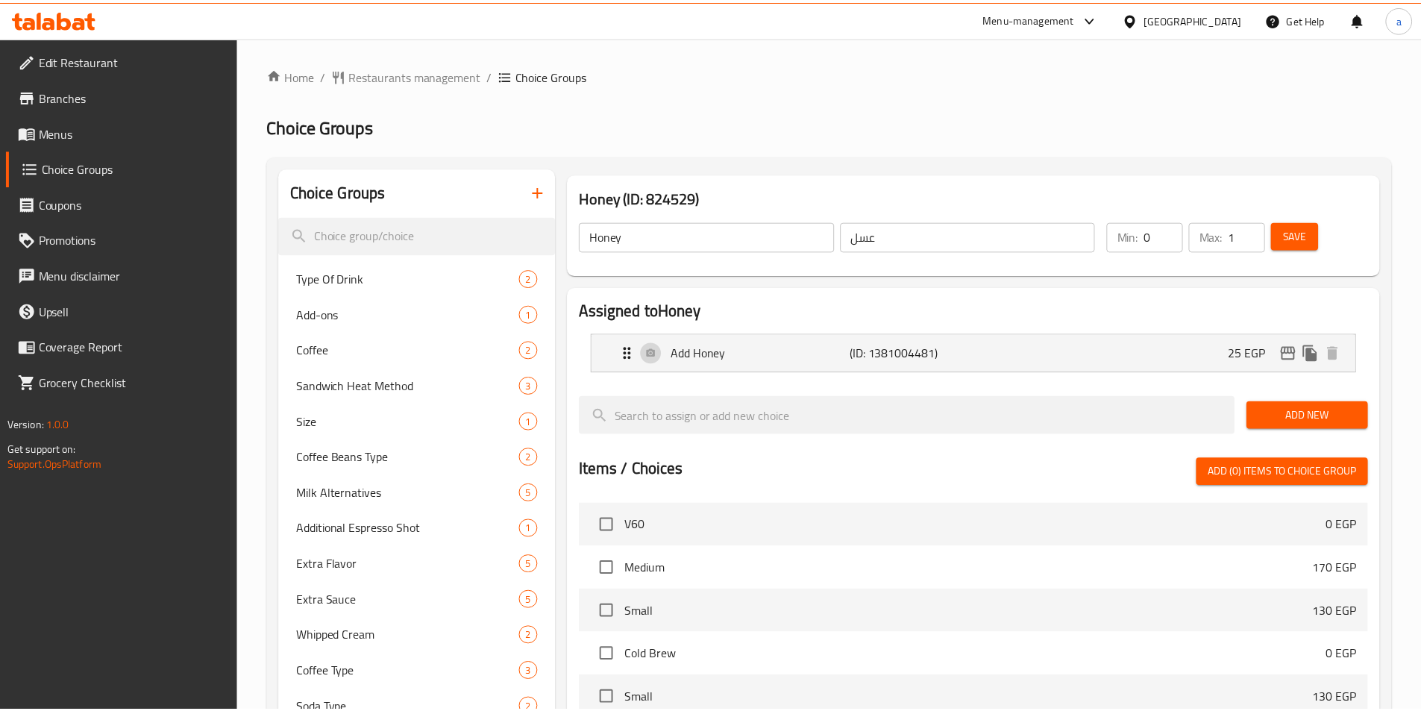
scroll to position [378, 0]
